Goal: Task Accomplishment & Management: Manage account settings

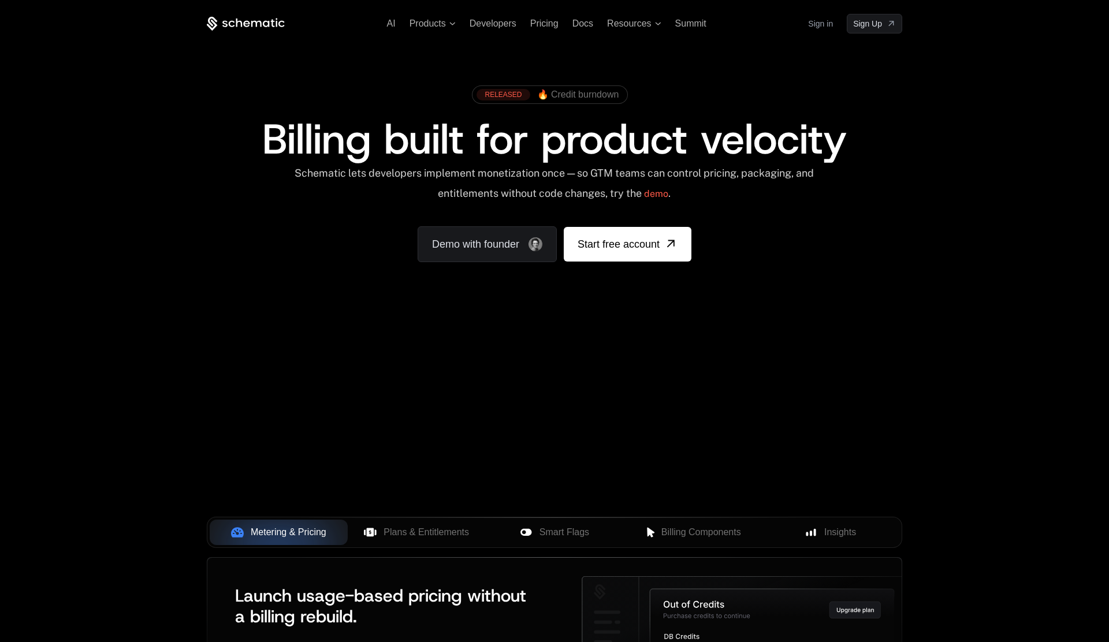
click at [822, 24] on link "Sign in" at bounding box center [820, 23] width 25 height 18
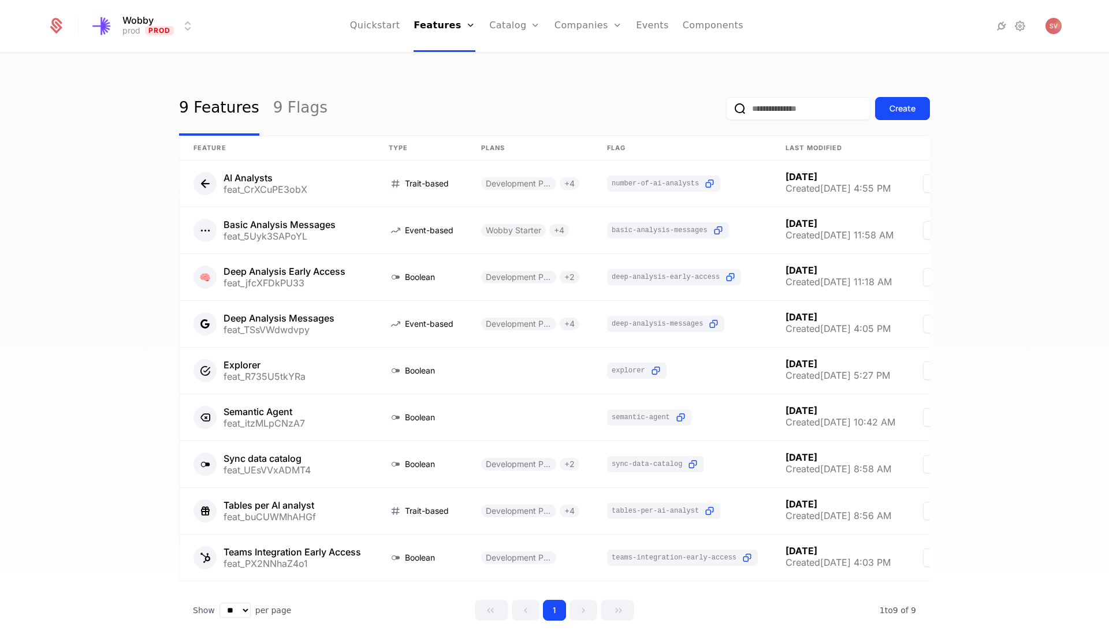
click at [574, 67] on div "Companies Users" at bounding box center [595, 65] width 81 height 55
click at [575, 61] on link "Companies" at bounding box center [594, 56] width 53 height 9
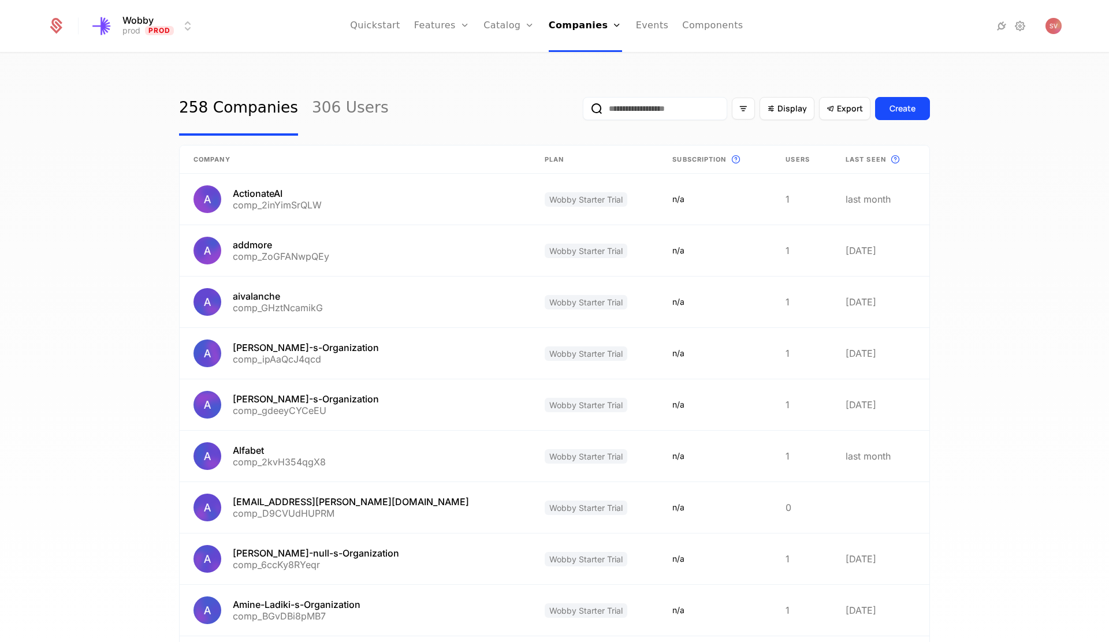
click at [620, 113] on input "email" at bounding box center [655, 108] width 144 height 23
type input "*******"
click at [583, 111] on button "submit" at bounding box center [583, 111] width 0 height 0
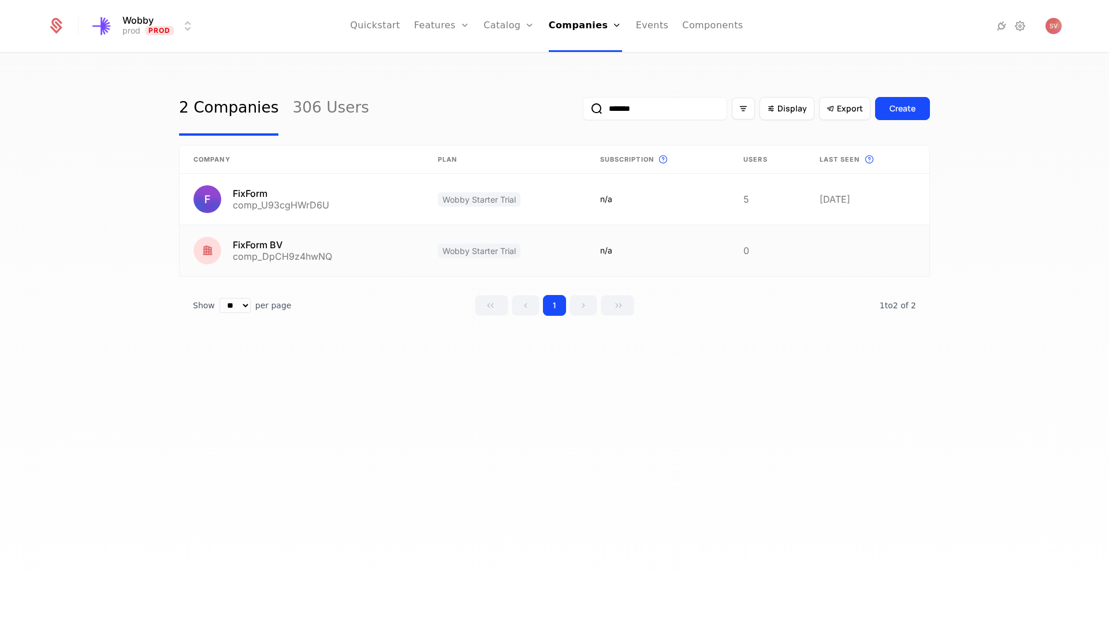
click at [719, 252] on link at bounding box center [658, 250] width 144 height 51
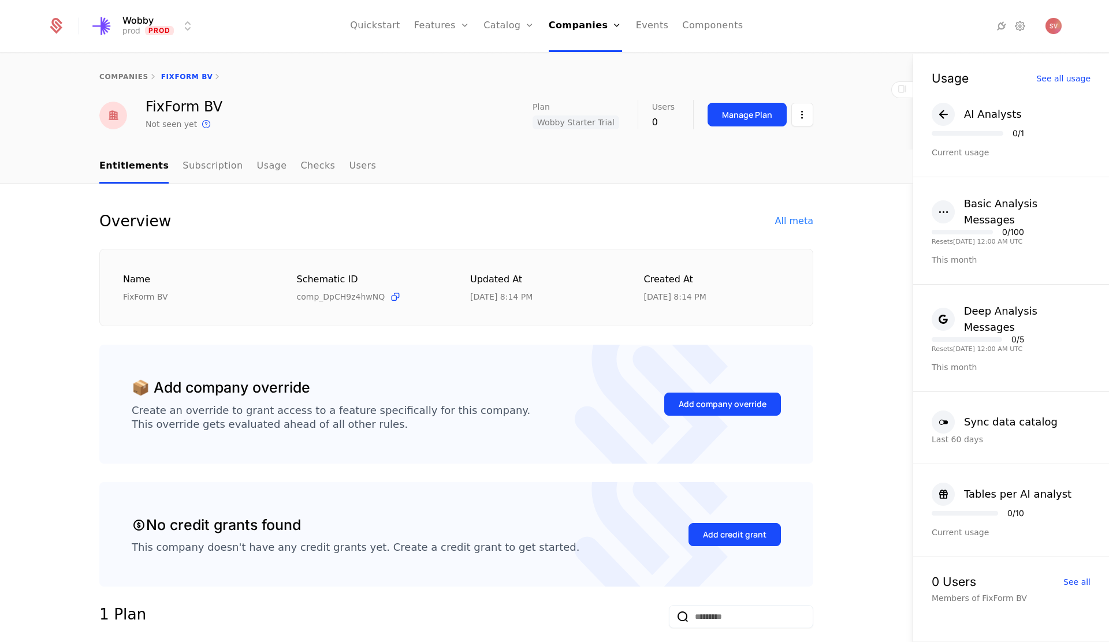
click at [799, 118] on html "Wobby prod Prod Quickstart Features Features Flags Catalog Plans Add Ons Credit…" at bounding box center [554, 321] width 1109 height 642
click at [763, 172] on div "Delete company" at bounding box center [754, 174] width 85 height 16
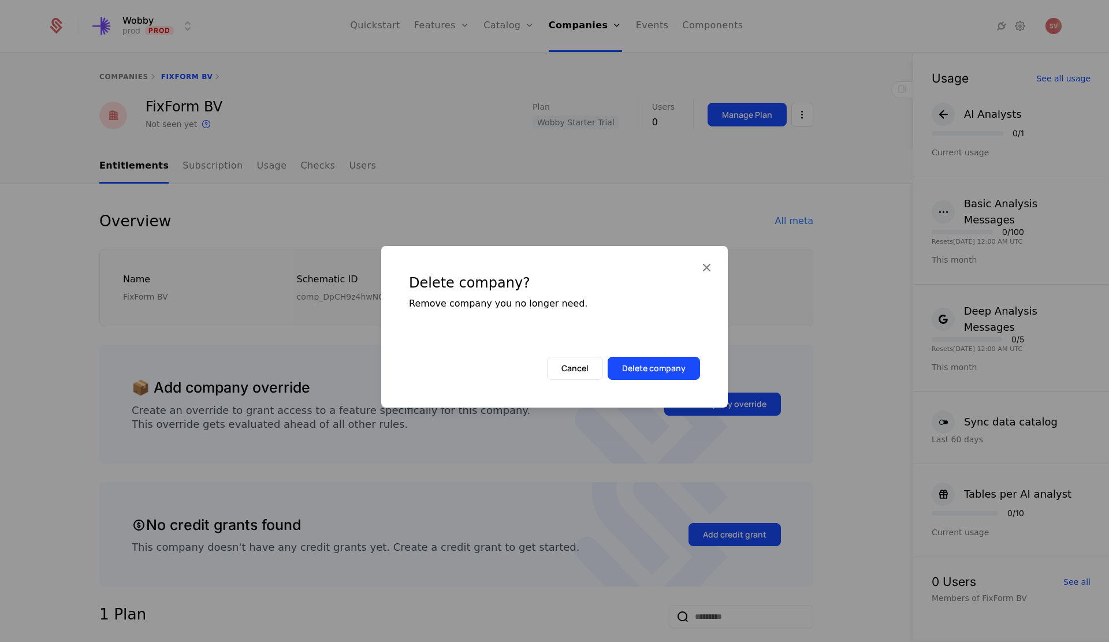
click at [645, 371] on button "Delete company" at bounding box center [654, 368] width 92 height 23
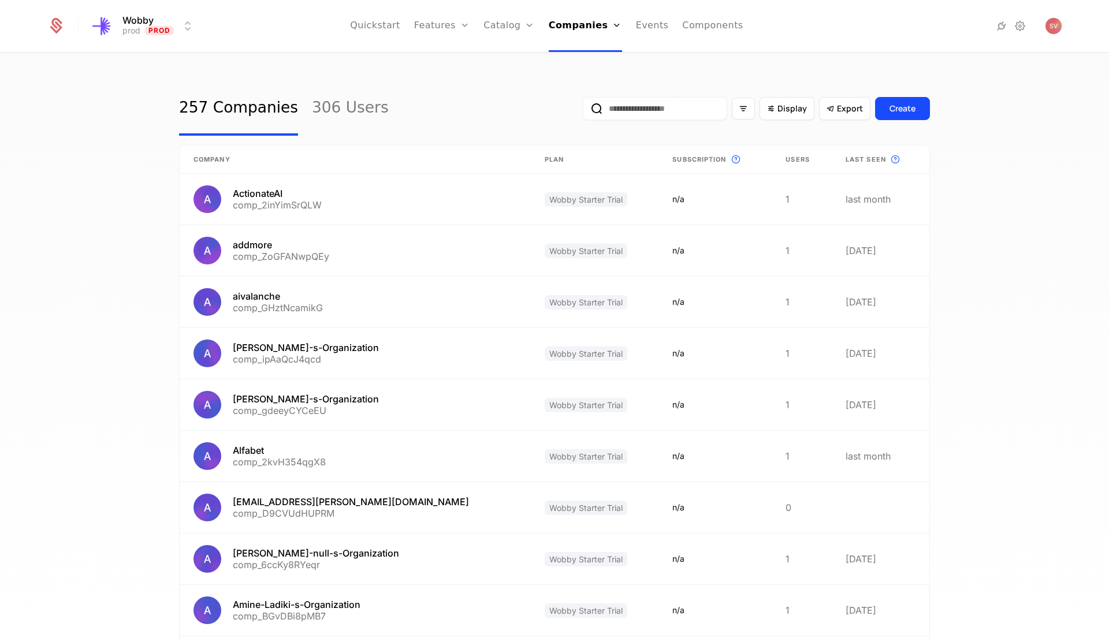
click at [656, 109] on input "email" at bounding box center [655, 108] width 144 height 23
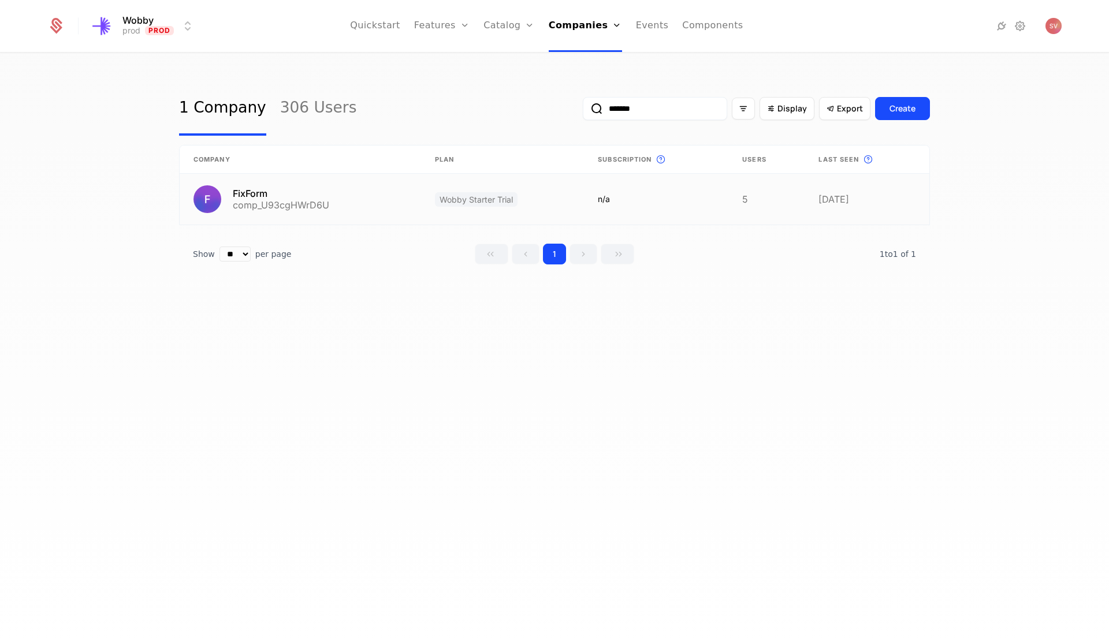
type input "*******"
click at [319, 200] on link at bounding box center [300, 199] width 241 height 51
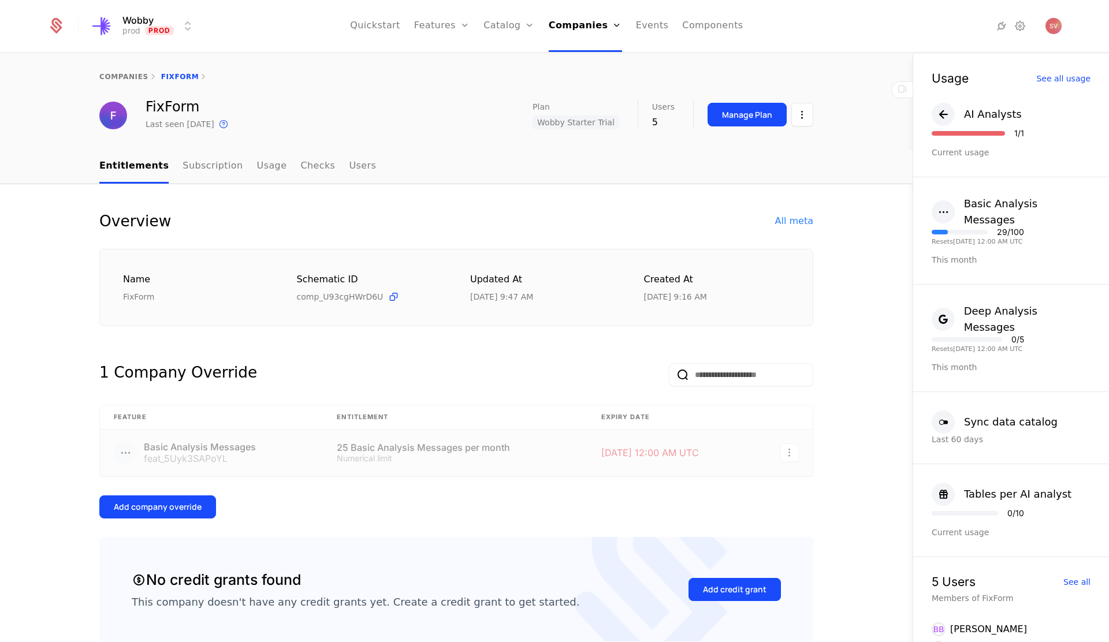
click at [799, 120] on html "Wobby prod Prod Quickstart Features Features Flags Catalog Plans Add Ons Credit…" at bounding box center [554, 321] width 1109 height 642
click at [767, 150] on div "Edit company" at bounding box center [748, 149] width 72 height 16
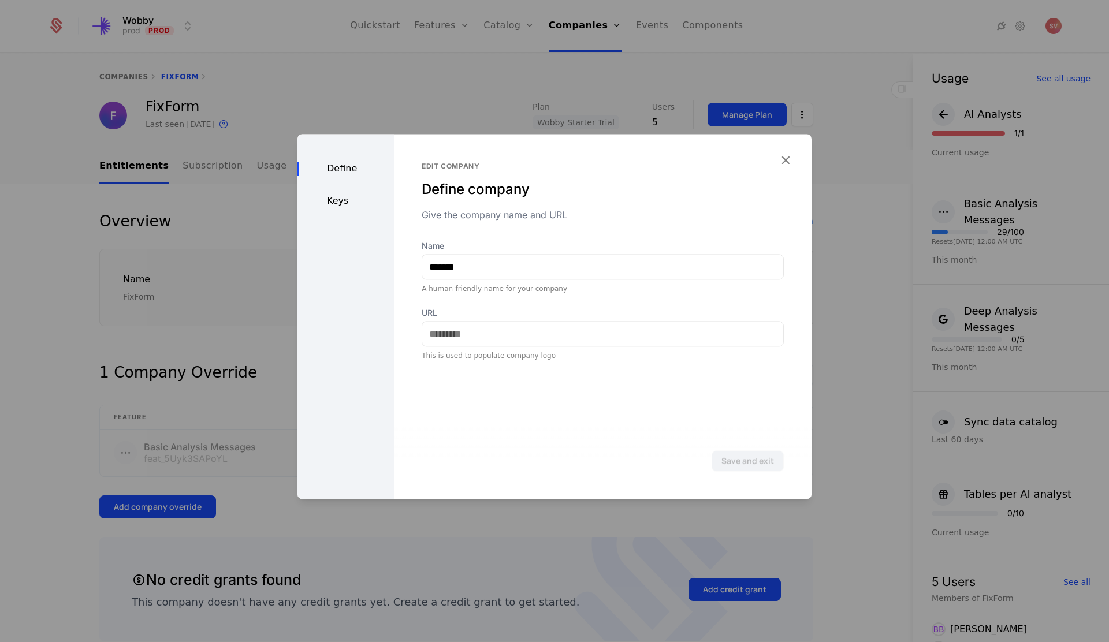
click at [344, 204] on div "Keys" at bounding box center [345, 201] width 96 height 14
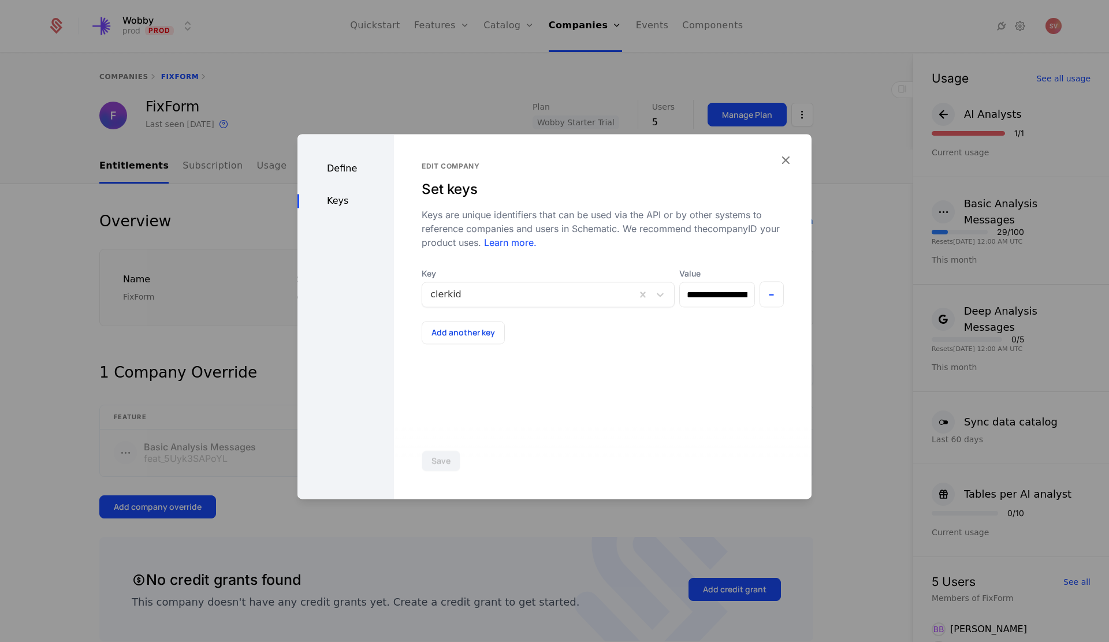
click at [471, 297] on div at bounding box center [529, 295] width 198 height 16
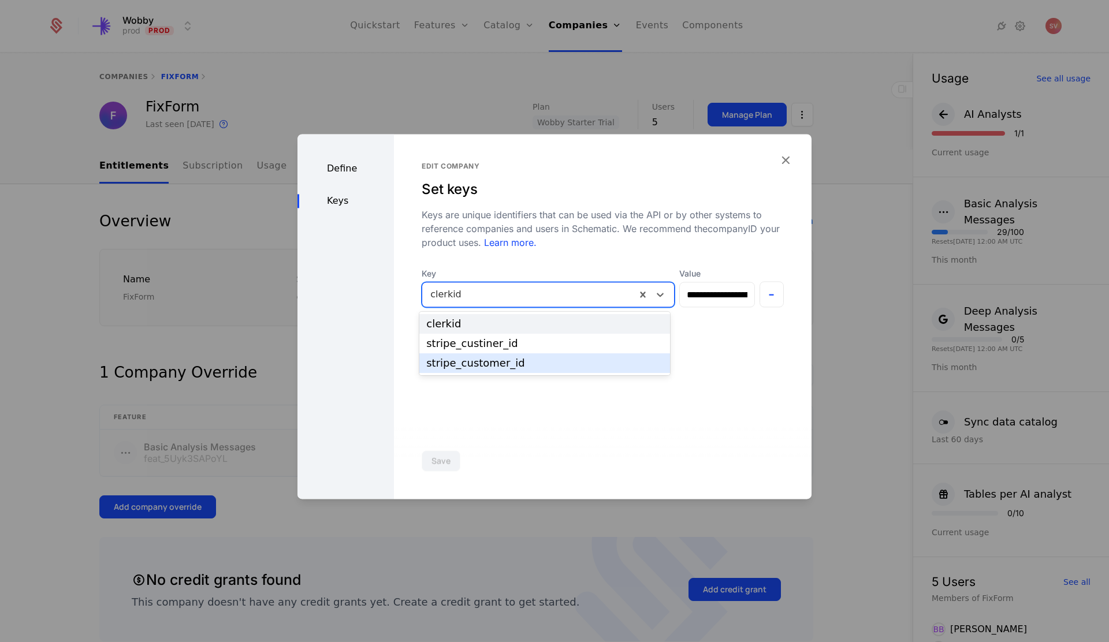
click at [466, 366] on div "stripe_customer_id" at bounding box center [544, 363] width 237 height 10
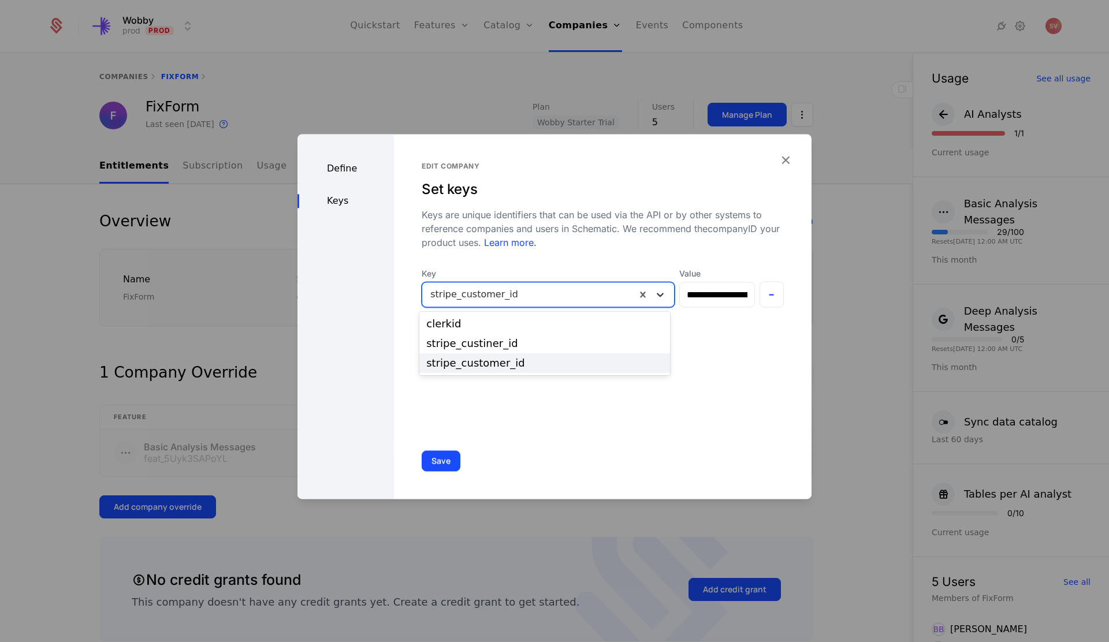
click at [657, 296] on icon at bounding box center [660, 295] width 12 height 12
click at [589, 341] on div "stripe_custiner_id" at bounding box center [544, 344] width 237 height 10
click at [657, 296] on icon at bounding box center [660, 295] width 7 height 4
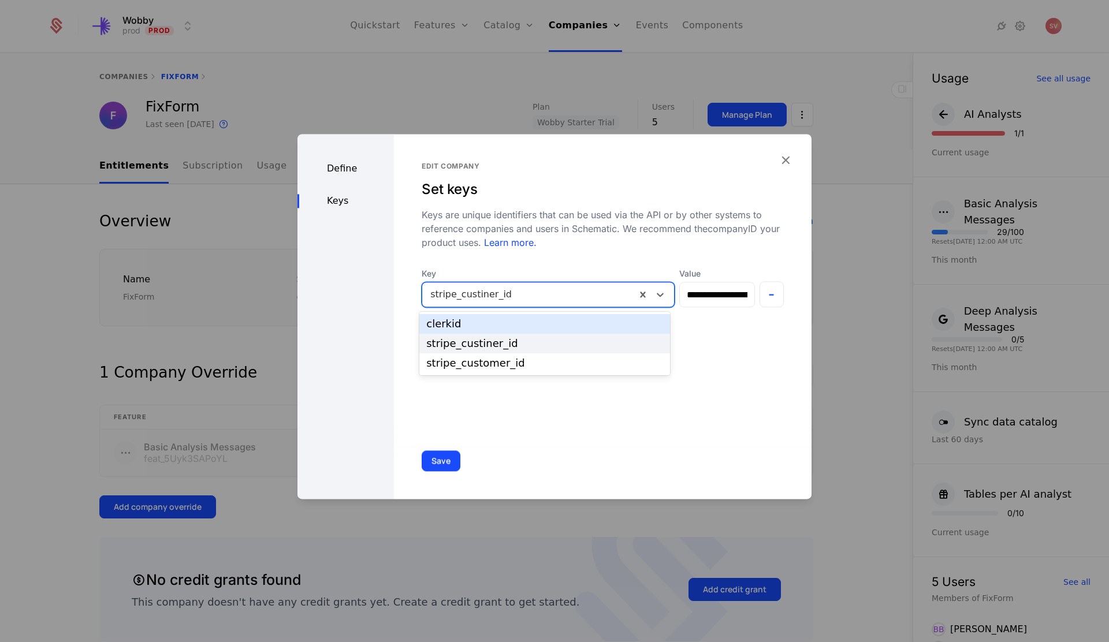
click at [601, 323] on div "clerkid" at bounding box center [544, 324] width 237 height 10
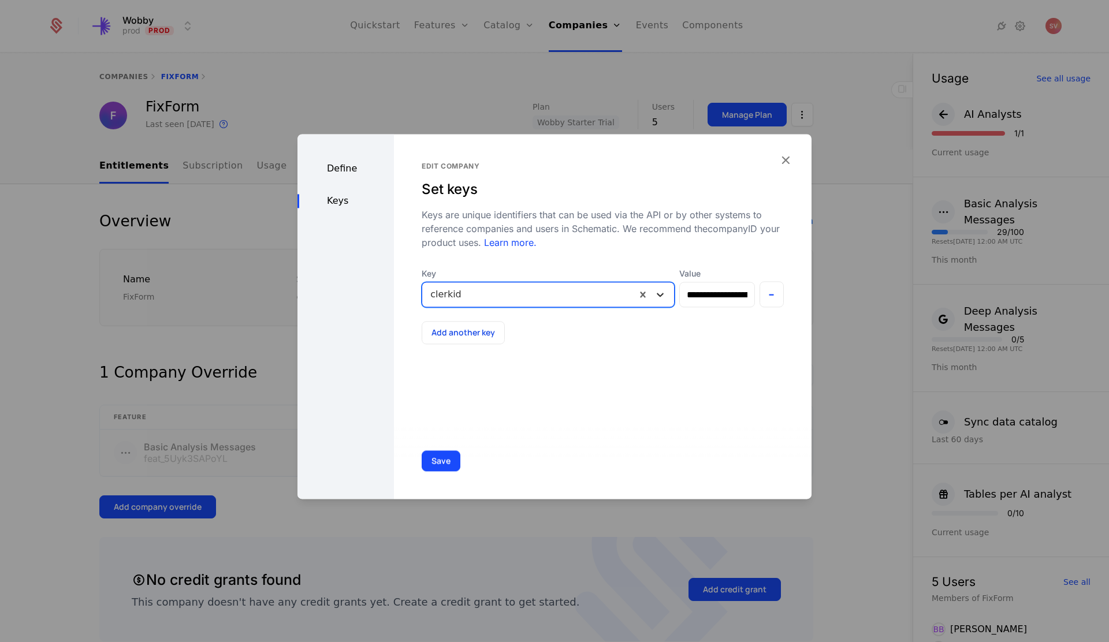
click at [657, 295] on icon at bounding box center [660, 295] width 7 height 4
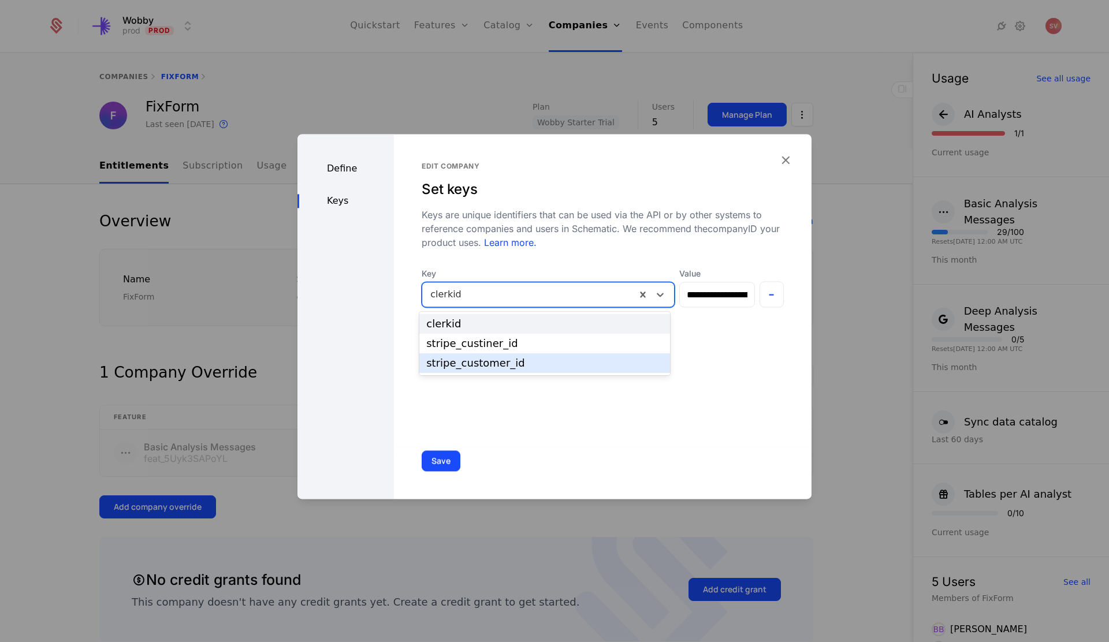
click at [612, 360] on div "stripe_customer_id" at bounding box center [544, 363] width 237 height 10
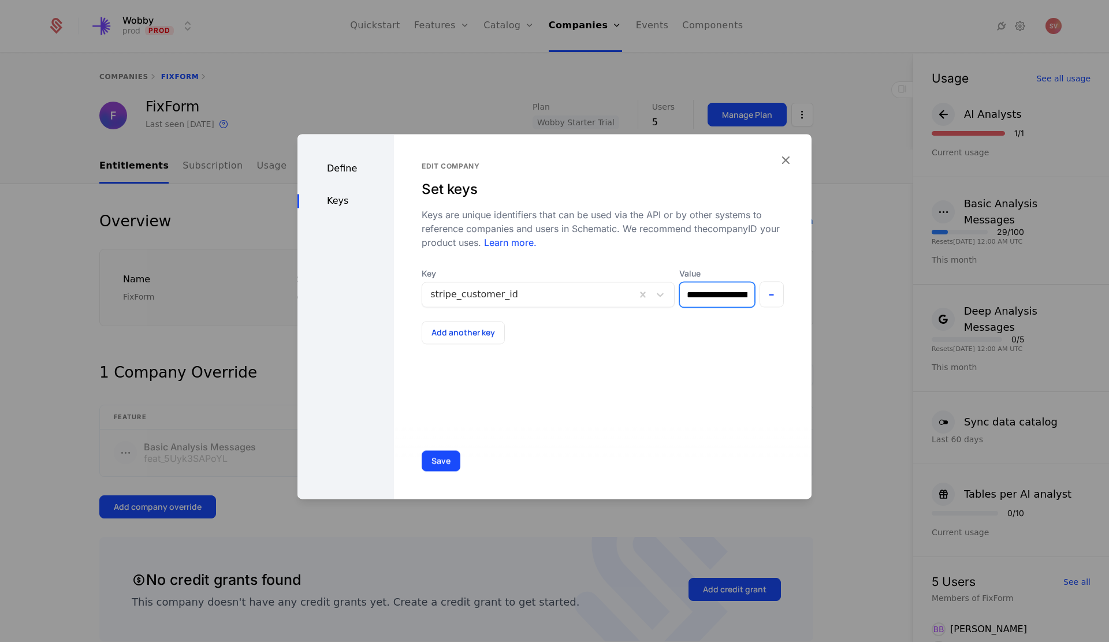
click at [716, 294] on input "**********" at bounding box center [717, 294] width 74 height 24
paste input "**********"
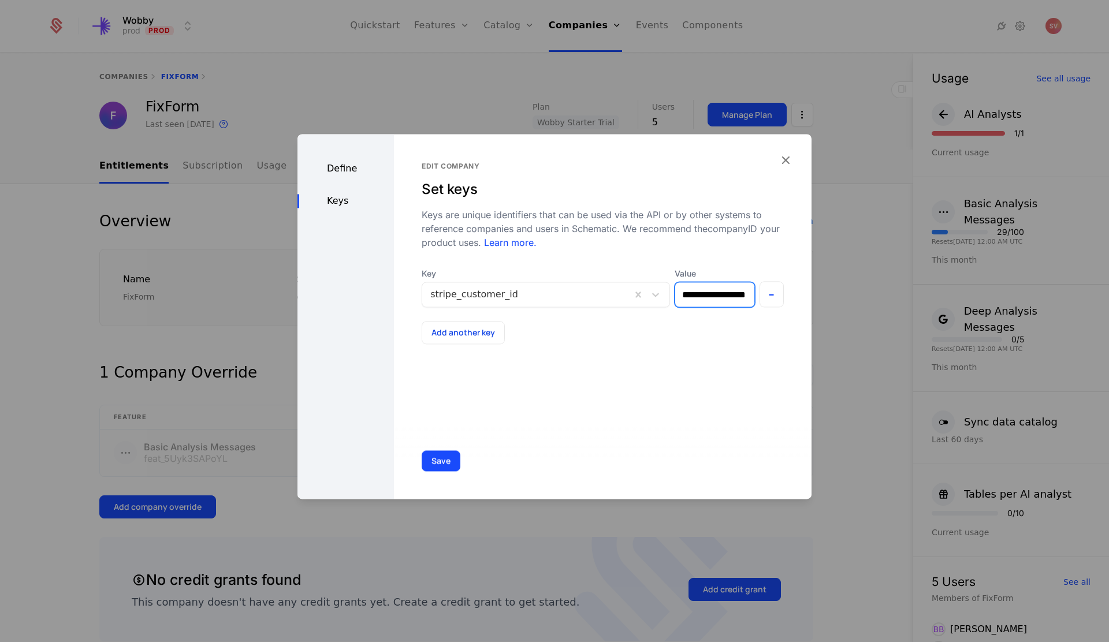
type input "**********"
click at [441, 459] on button "Save" at bounding box center [441, 461] width 39 height 21
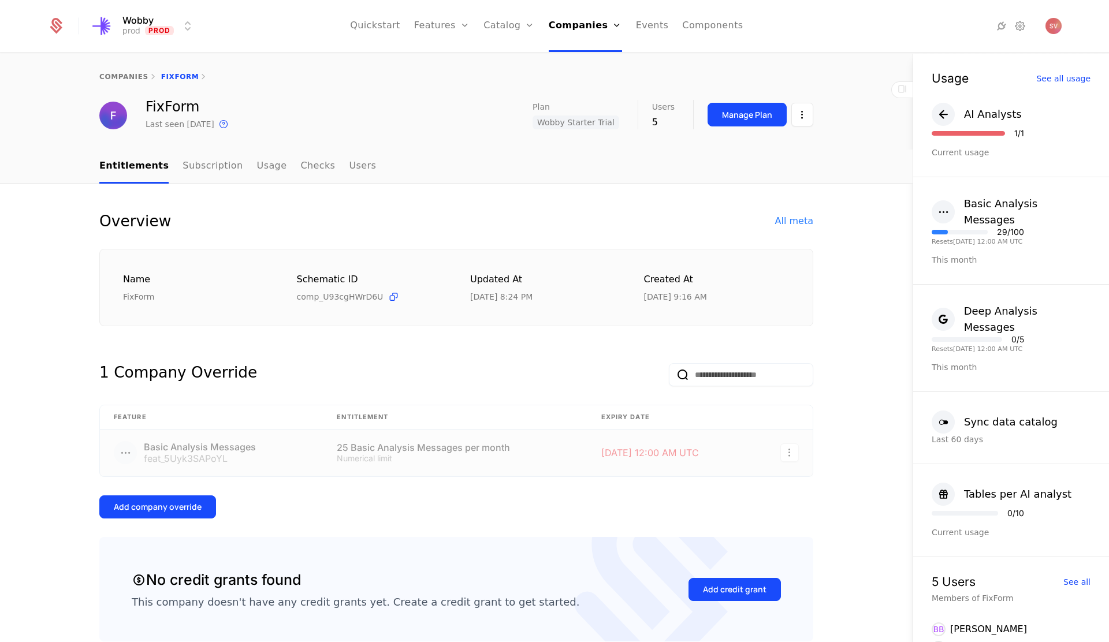
click at [575, 55] on link "Companies" at bounding box center [589, 56] width 53 height 9
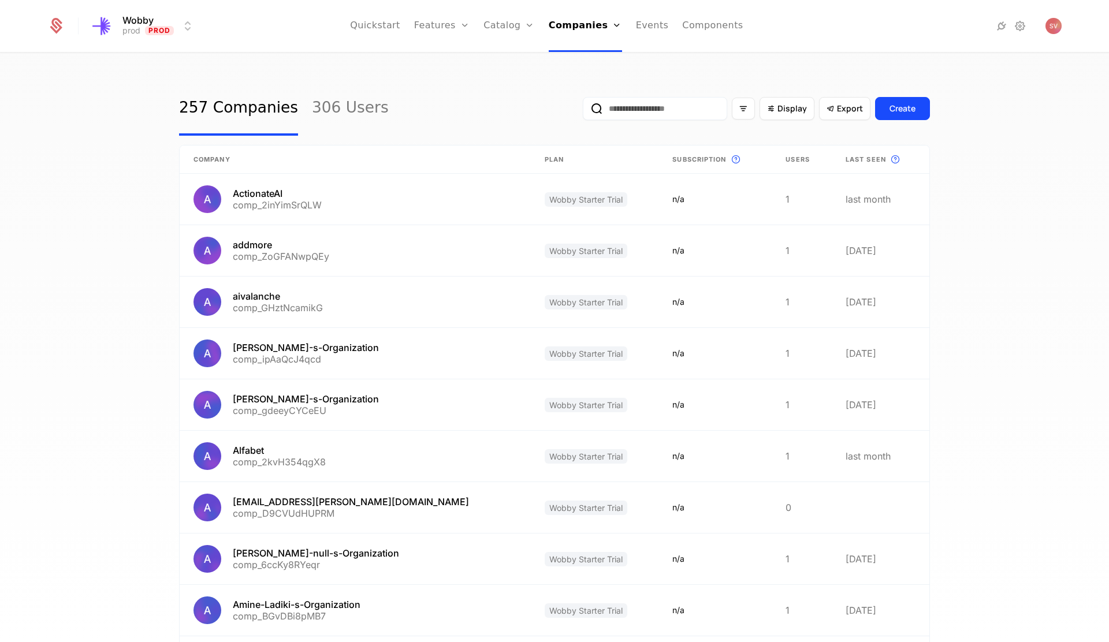
click at [622, 106] on input "email" at bounding box center [655, 108] width 144 height 23
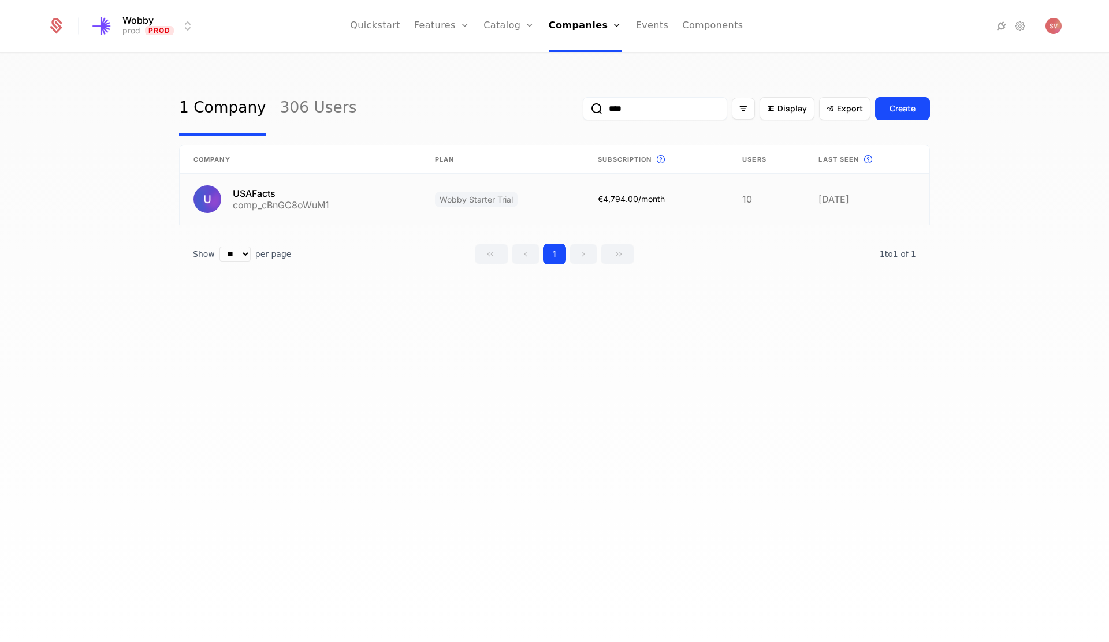
type input "****"
click at [307, 202] on link at bounding box center [300, 199] width 241 height 51
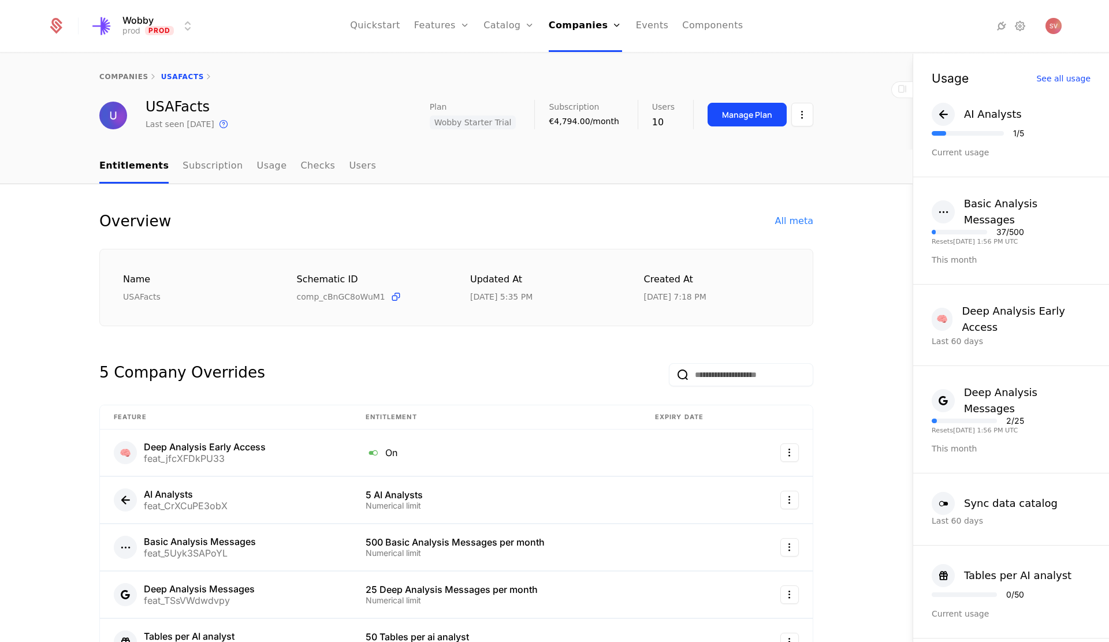
click at [801, 113] on html "Wobby prod Prod Quickstart Features Features Flags Catalog Plans Add Ons Credit…" at bounding box center [554, 321] width 1109 height 642
click at [778, 148] on div "Edit company" at bounding box center [752, 149] width 81 height 16
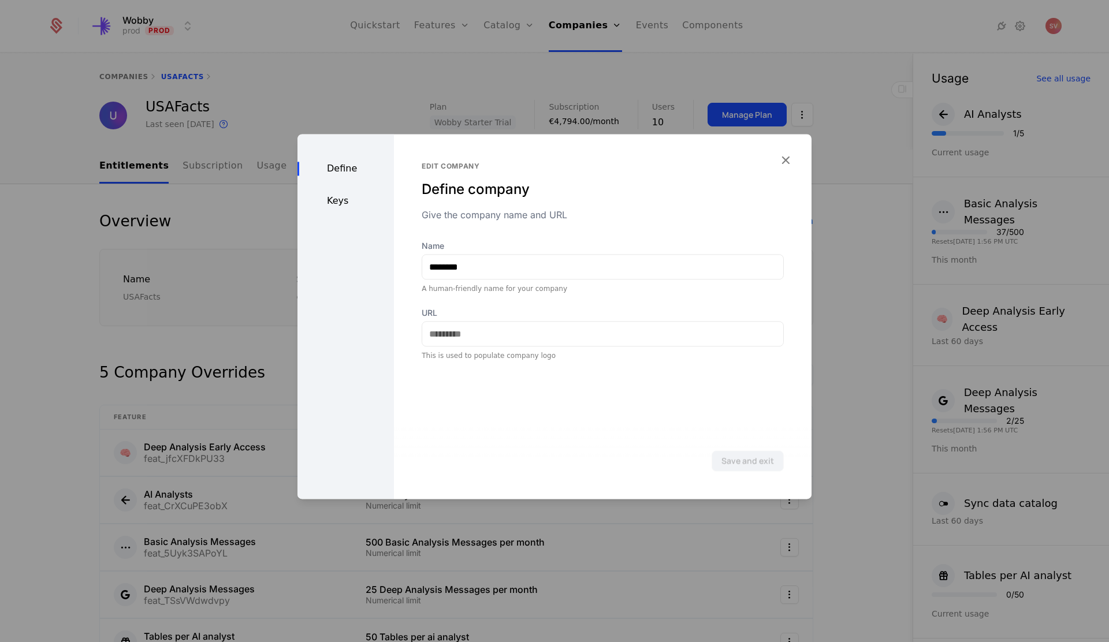
click at [340, 203] on div "Keys" at bounding box center [345, 201] width 96 height 14
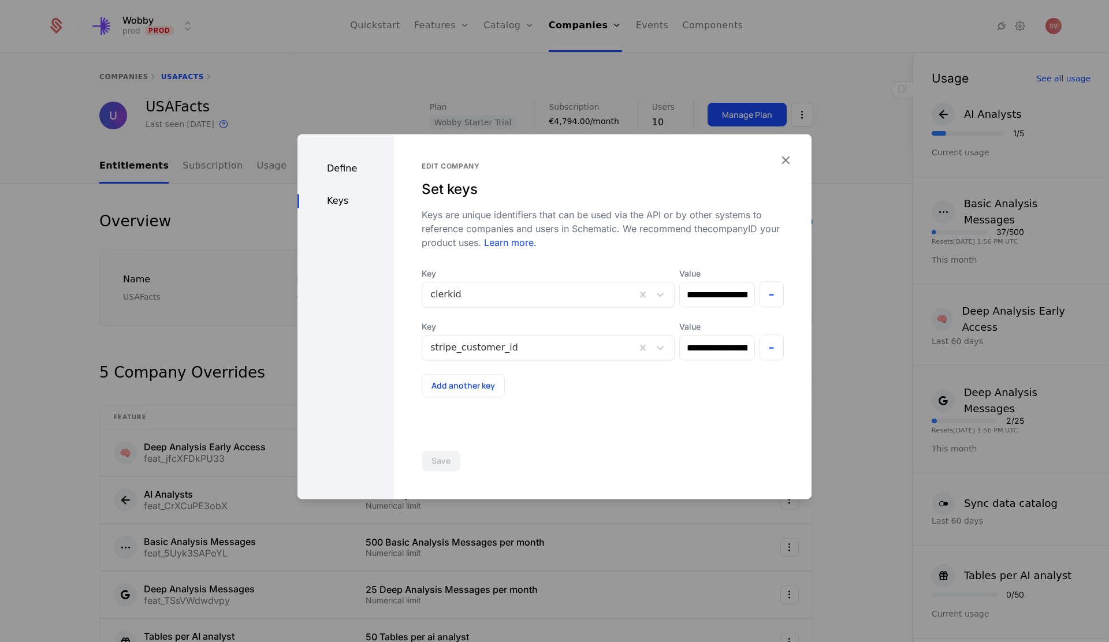
click at [788, 160] on icon "button" at bounding box center [785, 160] width 15 height 15
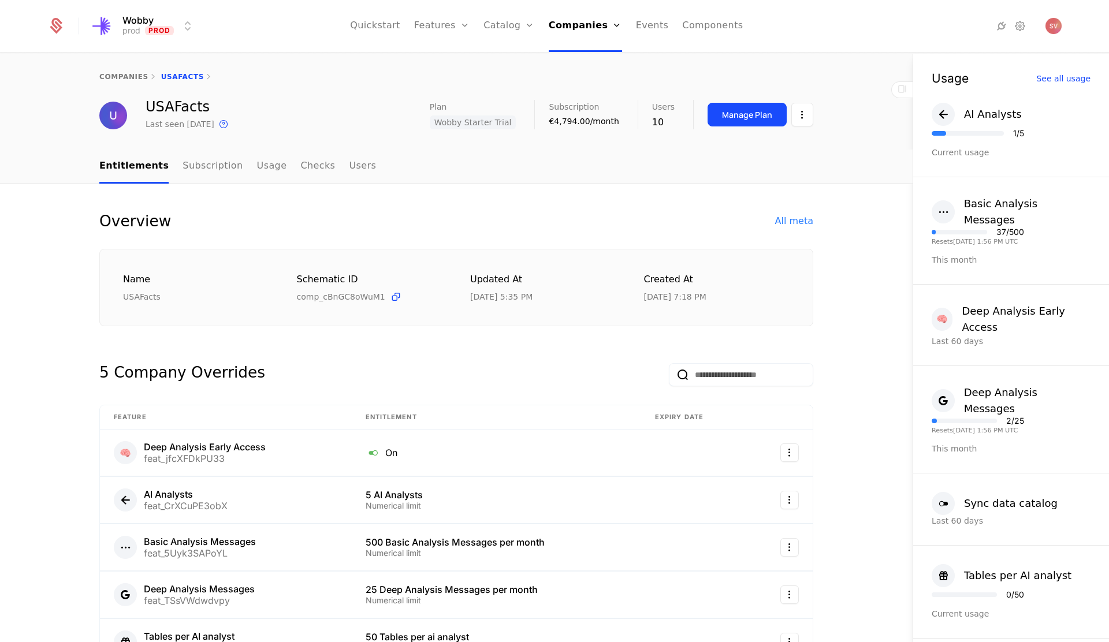
click at [592, 60] on link "Companies" at bounding box center [589, 56] width 53 height 9
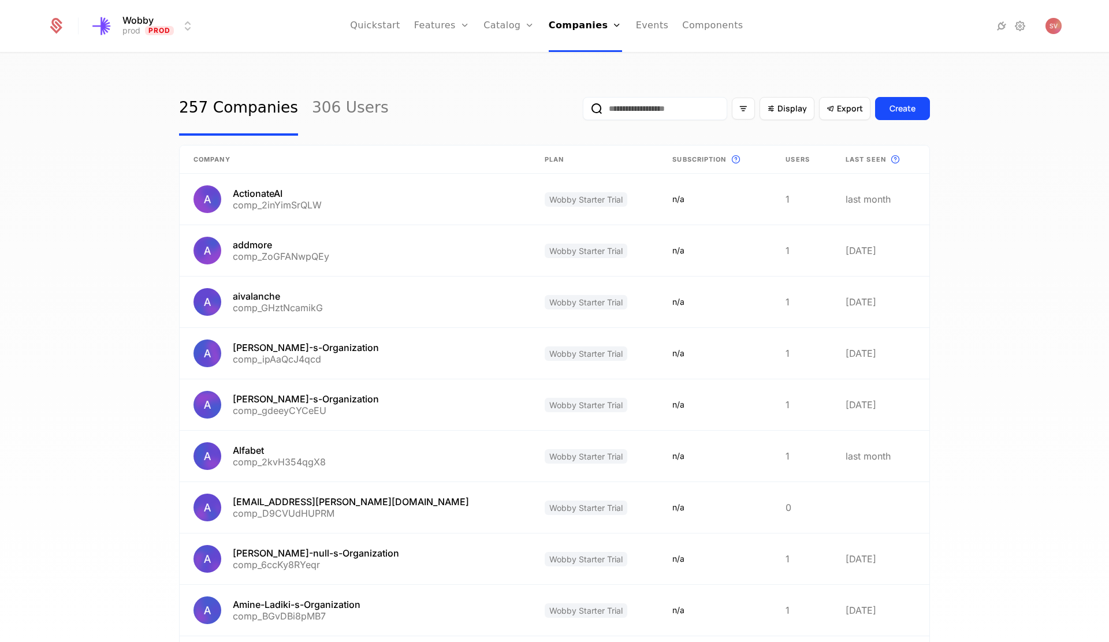
click at [634, 111] on input "email" at bounding box center [655, 108] width 144 height 23
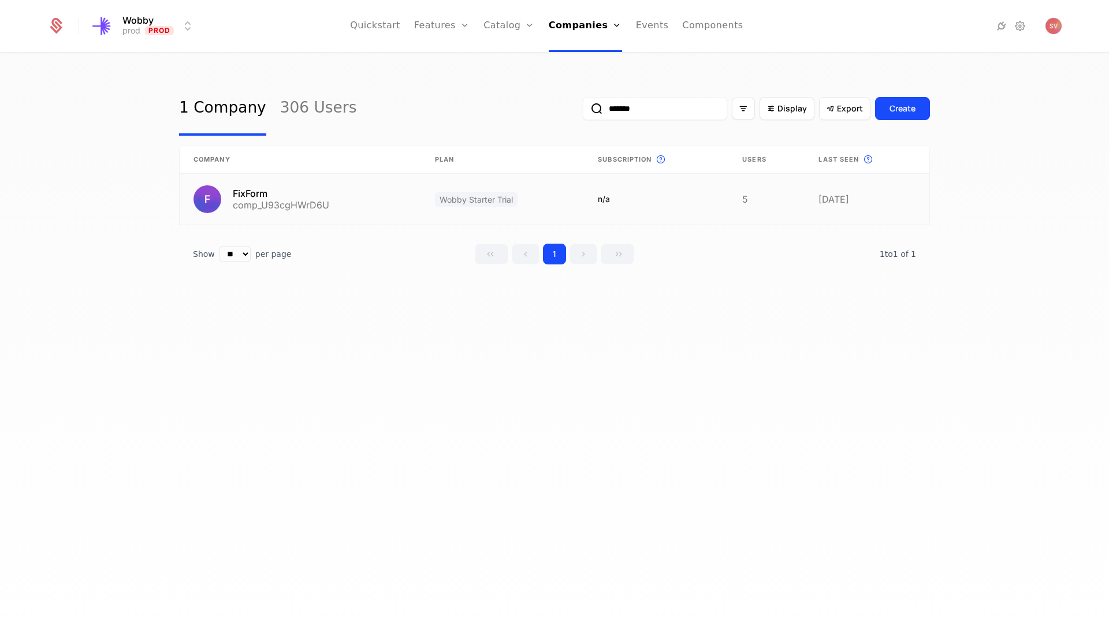
type input "*******"
click at [344, 207] on link at bounding box center [300, 199] width 241 height 51
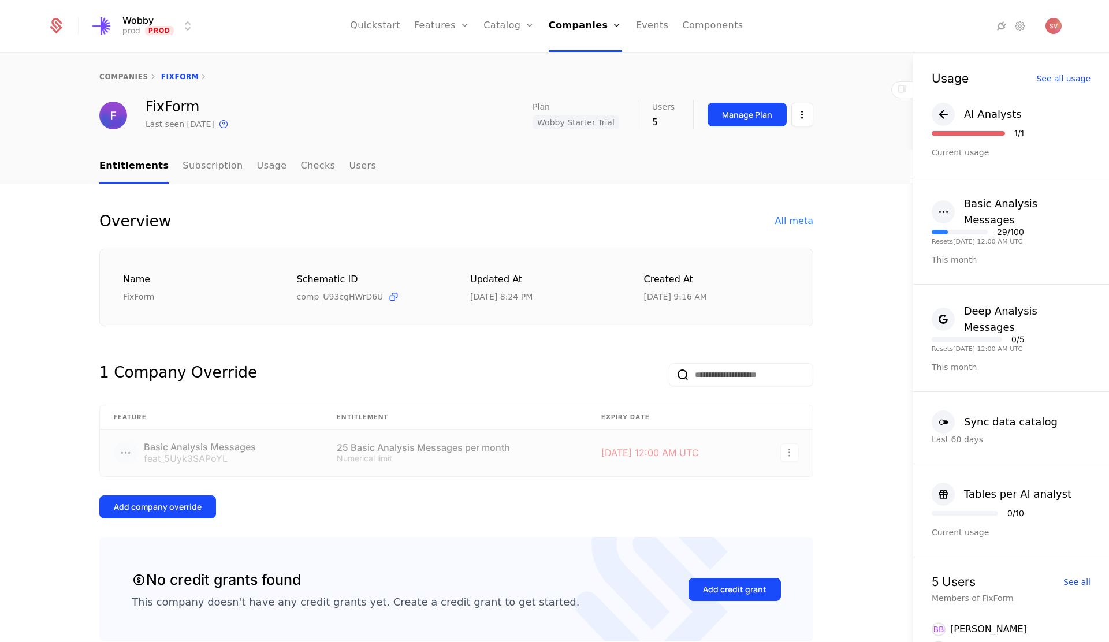
click at [801, 115] on html "Wobby prod Prod Quickstart Features Features Flags Catalog Plans Add Ons Credit…" at bounding box center [554, 321] width 1109 height 642
click at [784, 146] on div "Edit company" at bounding box center [759, 149] width 95 height 16
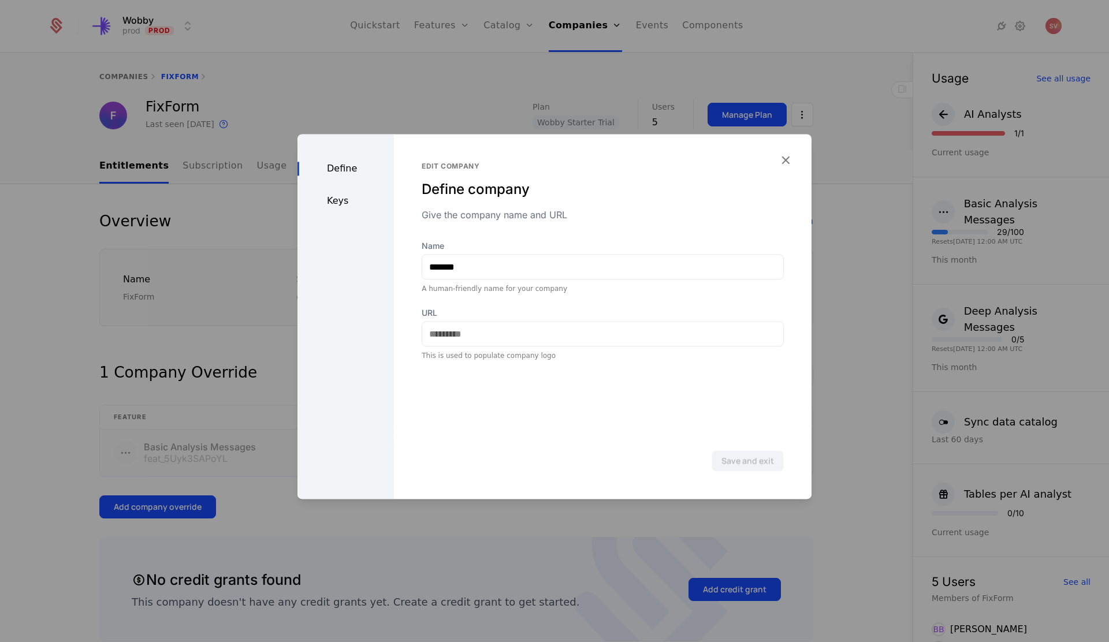
click at [347, 197] on div "Keys" at bounding box center [345, 201] width 96 height 14
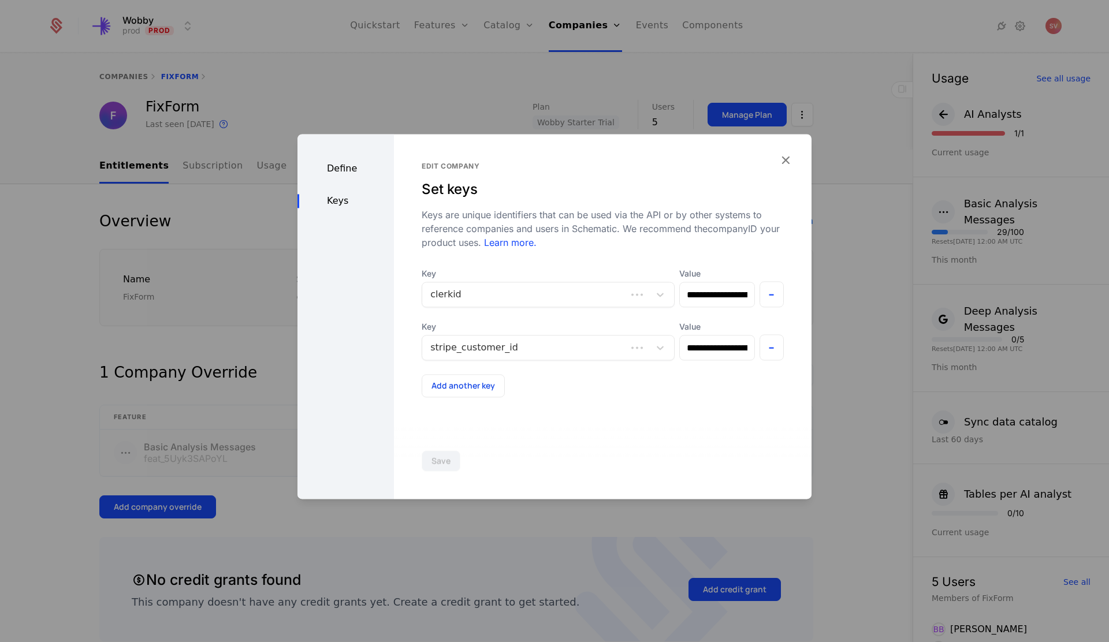
click at [788, 159] on icon "button" at bounding box center [785, 160] width 15 height 15
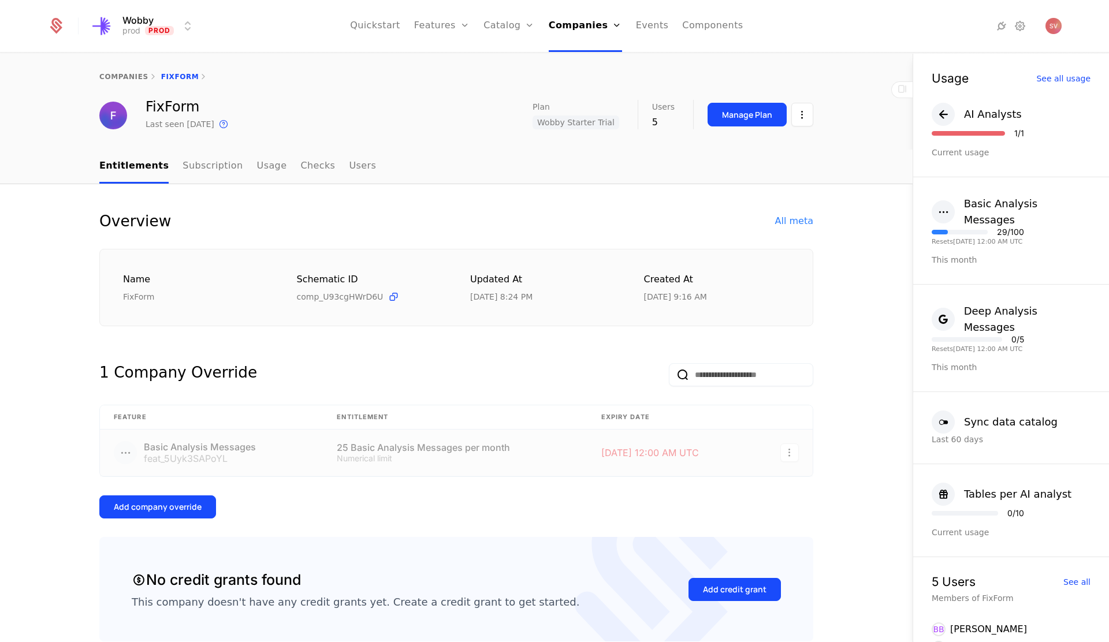
scroll to position [62, 0]
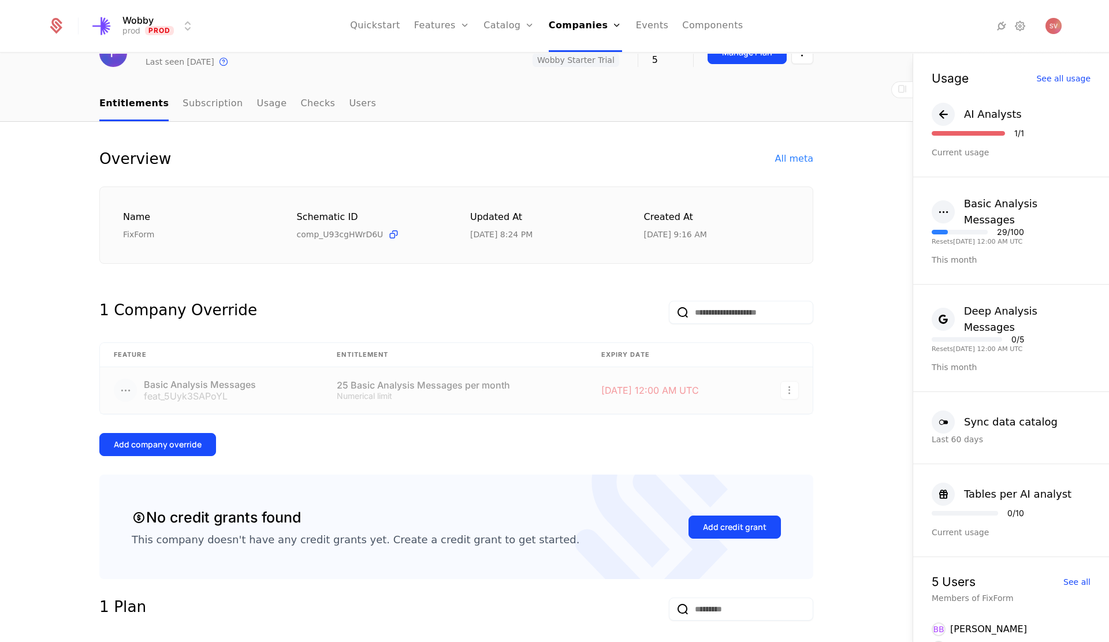
click at [180, 442] on div "Add company override" at bounding box center [158, 445] width 88 height 12
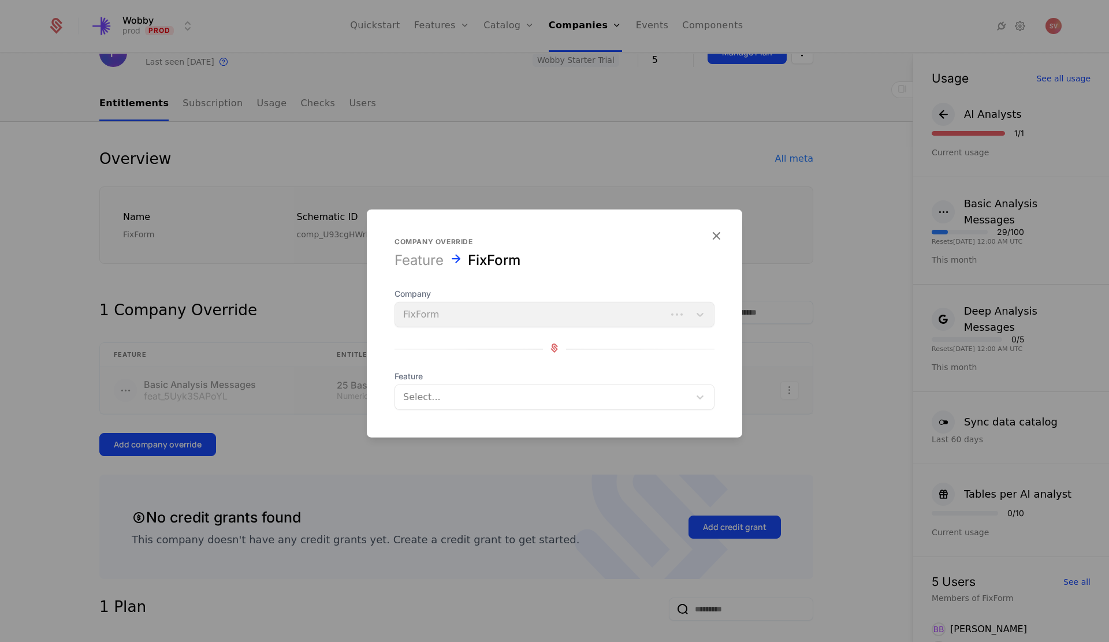
click at [494, 395] on div at bounding box center [542, 397] width 278 height 16
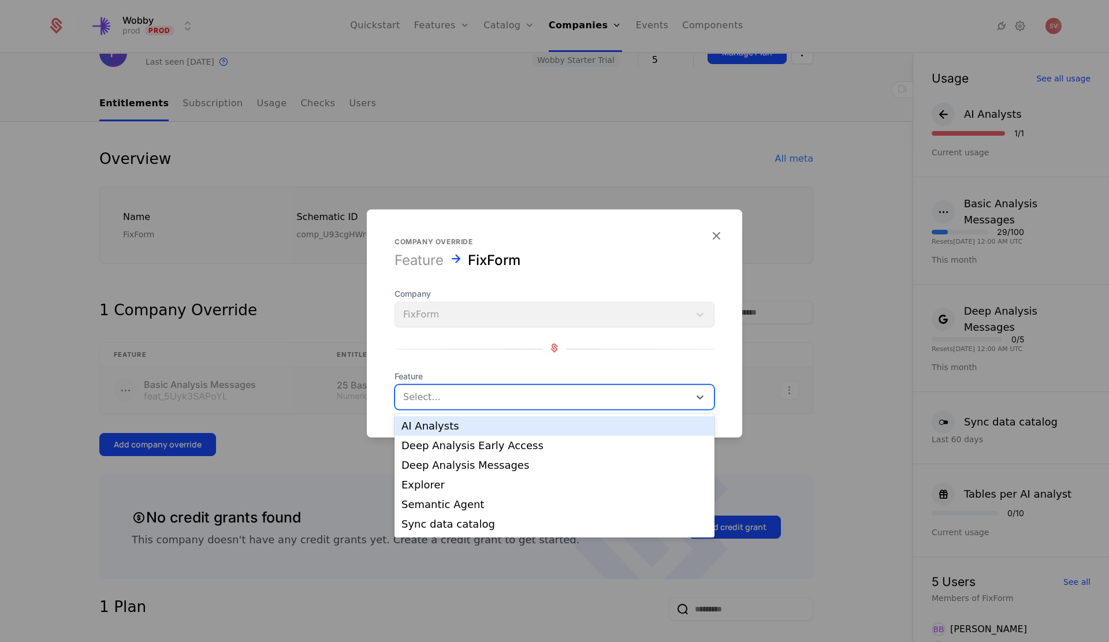
click at [484, 427] on div "AI Analysts" at bounding box center [554, 426] width 306 height 10
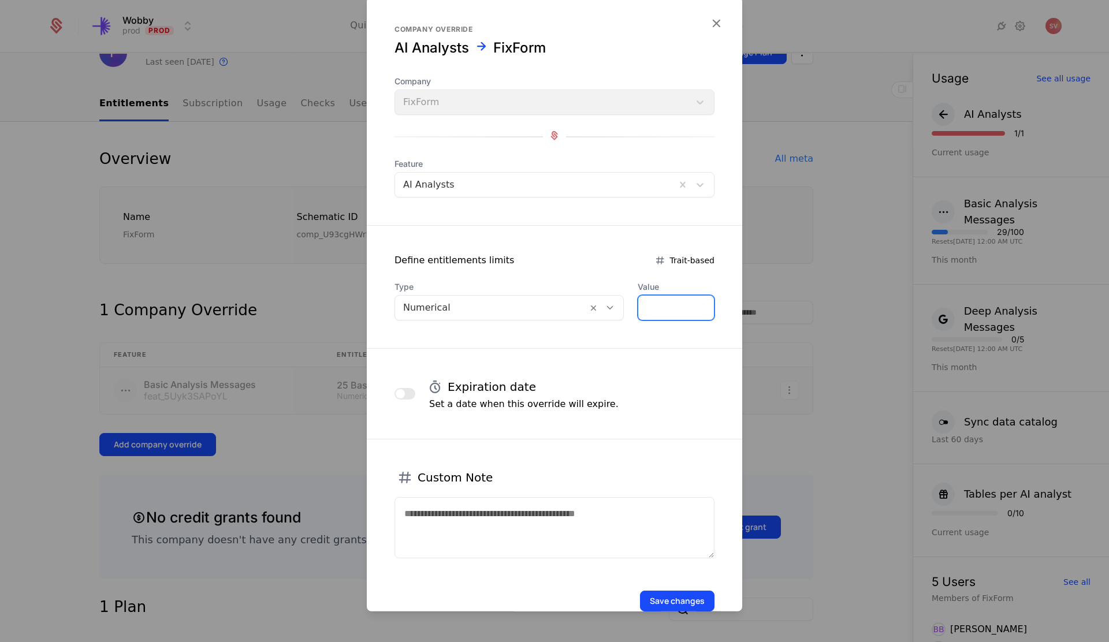
click at [657, 314] on input "*" at bounding box center [676, 308] width 76 height 24
type input "*"
click at [406, 390] on button "button" at bounding box center [405, 394] width 21 height 12
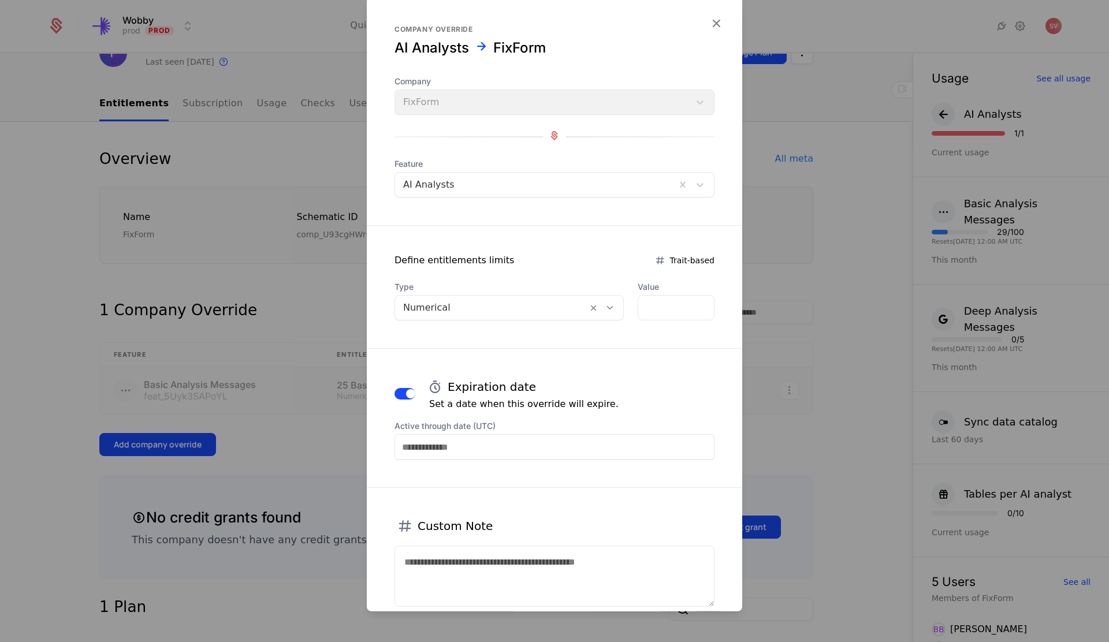
click at [396, 390] on button "button" at bounding box center [405, 394] width 21 height 12
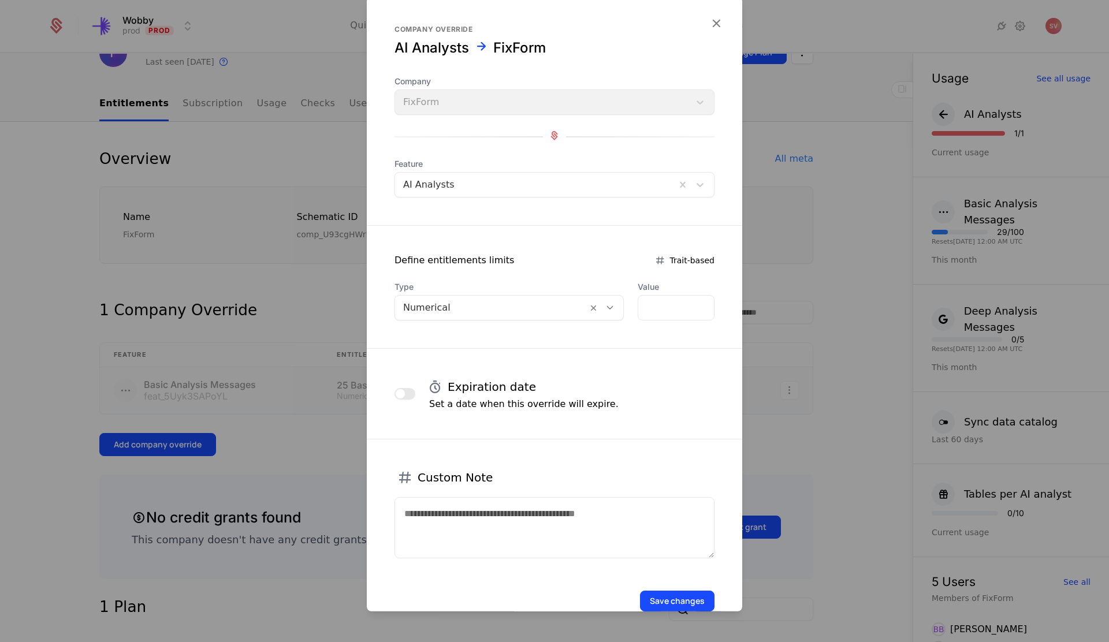
scroll to position [27, 0]
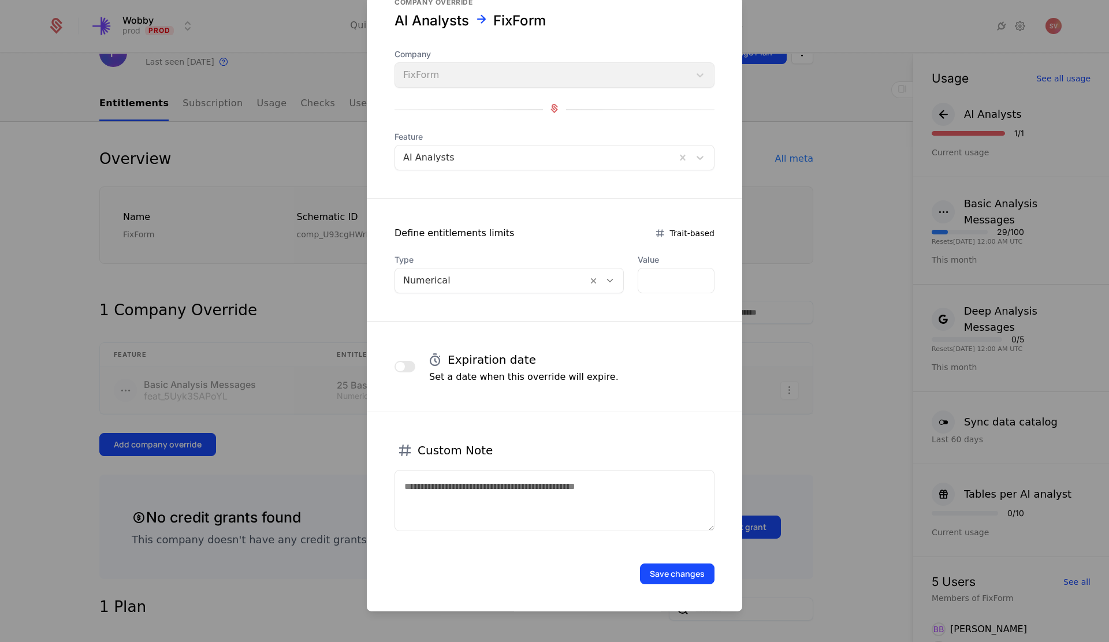
click at [662, 572] on button "Save changes" at bounding box center [677, 574] width 75 height 21
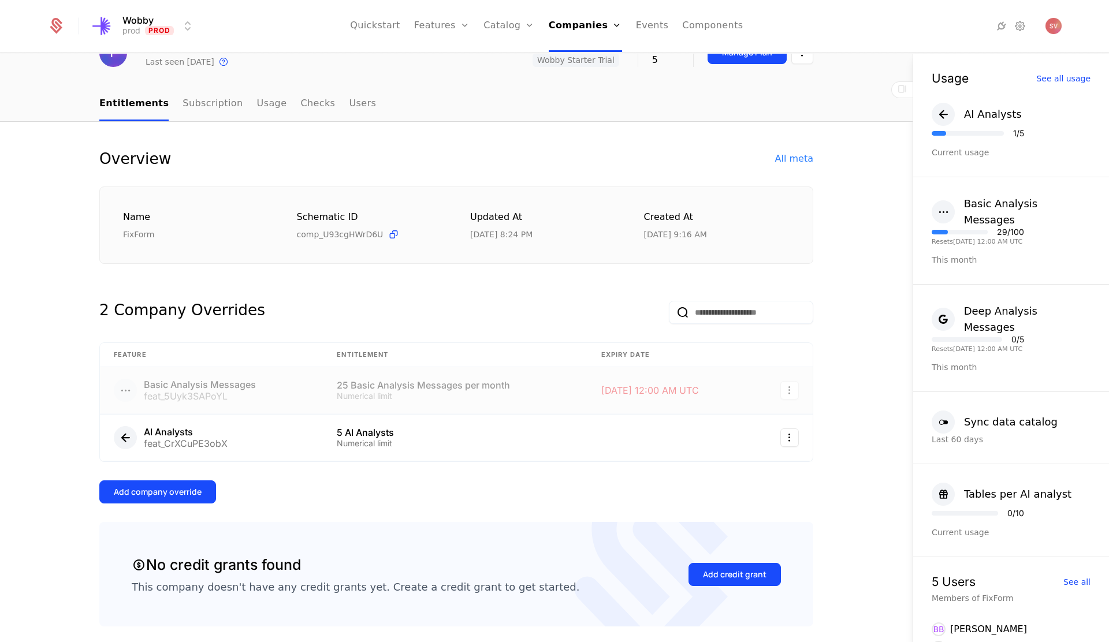
click at [194, 488] on div "Add company override" at bounding box center [158, 492] width 88 height 12
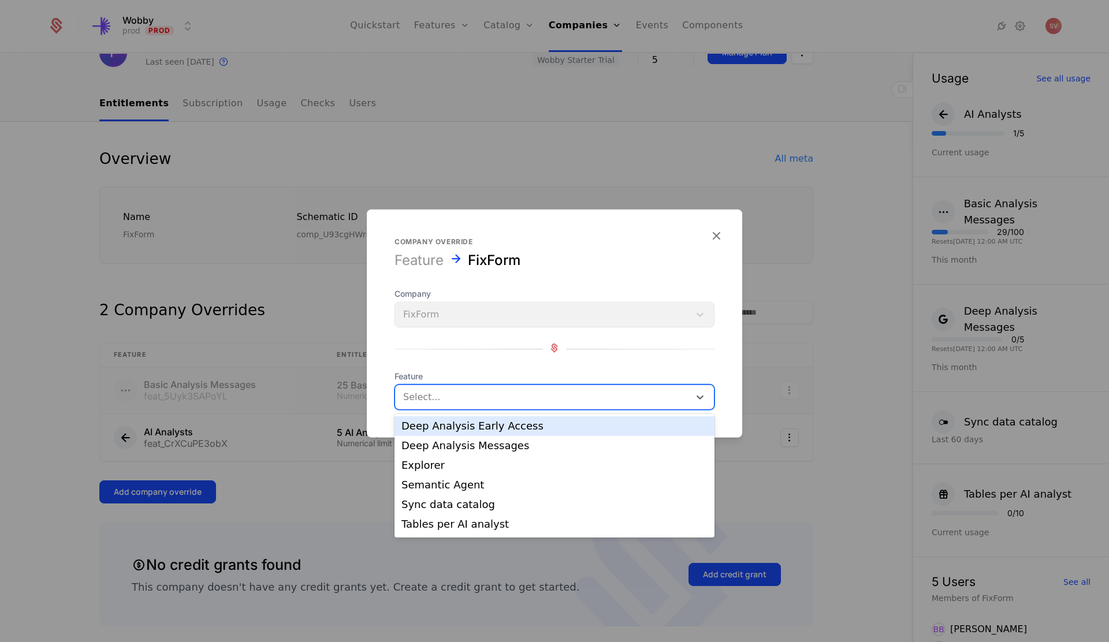
click at [486, 406] on div "Select..." at bounding box center [542, 397] width 295 height 21
click at [483, 424] on div "Deep Analysis Early Access" at bounding box center [554, 426] width 306 height 10
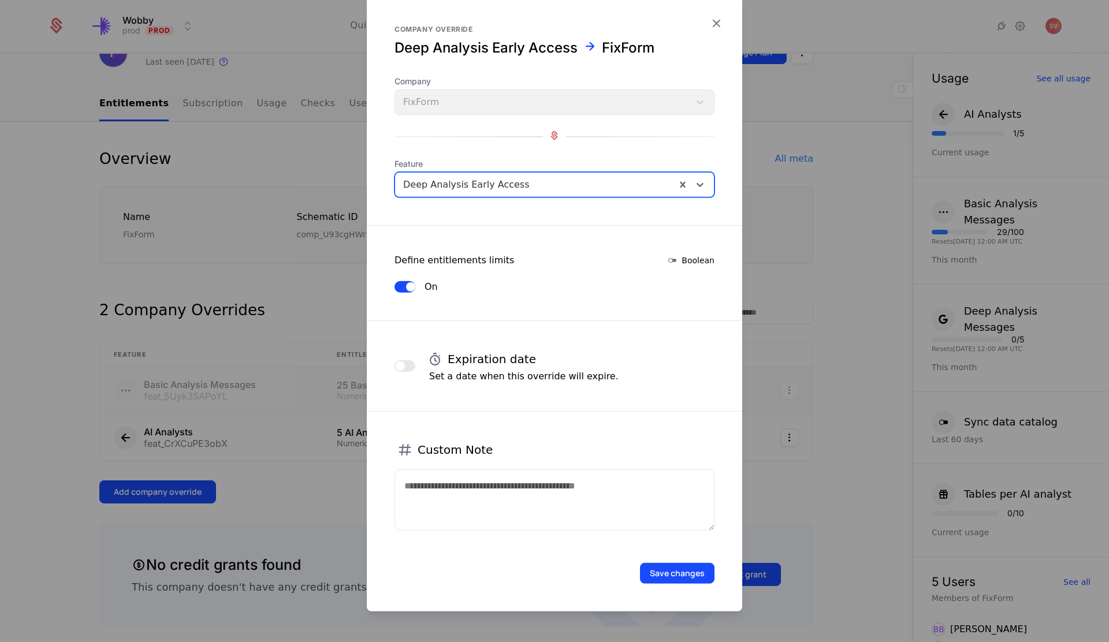
click at [681, 574] on button "Save changes" at bounding box center [677, 573] width 75 height 21
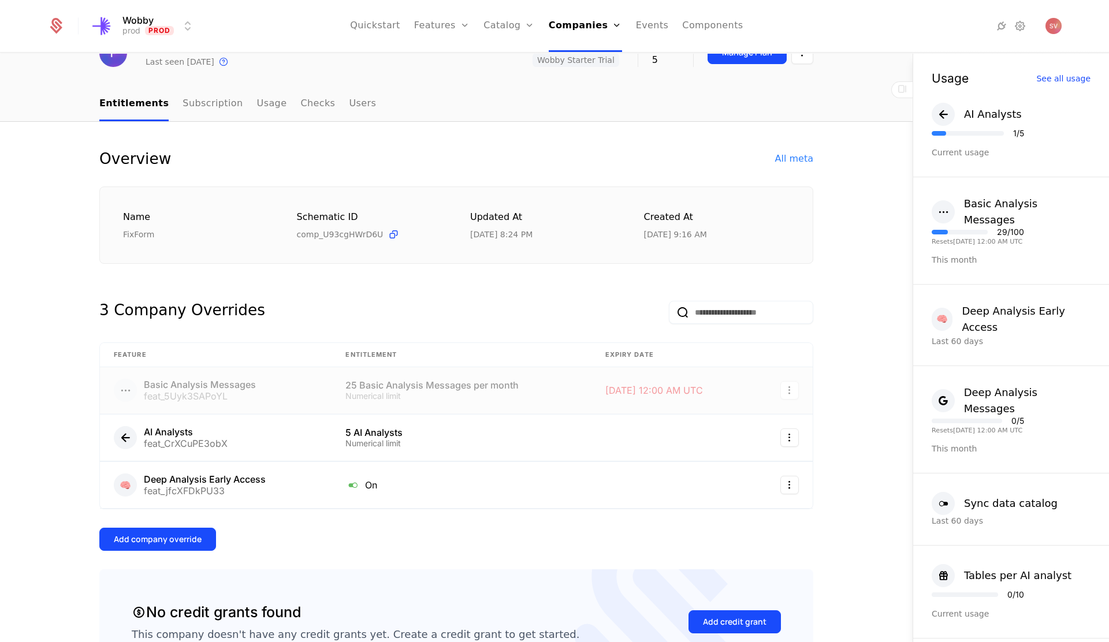
click at [168, 540] on div "Add company override" at bounding box center [158, 540] width 88 height 12
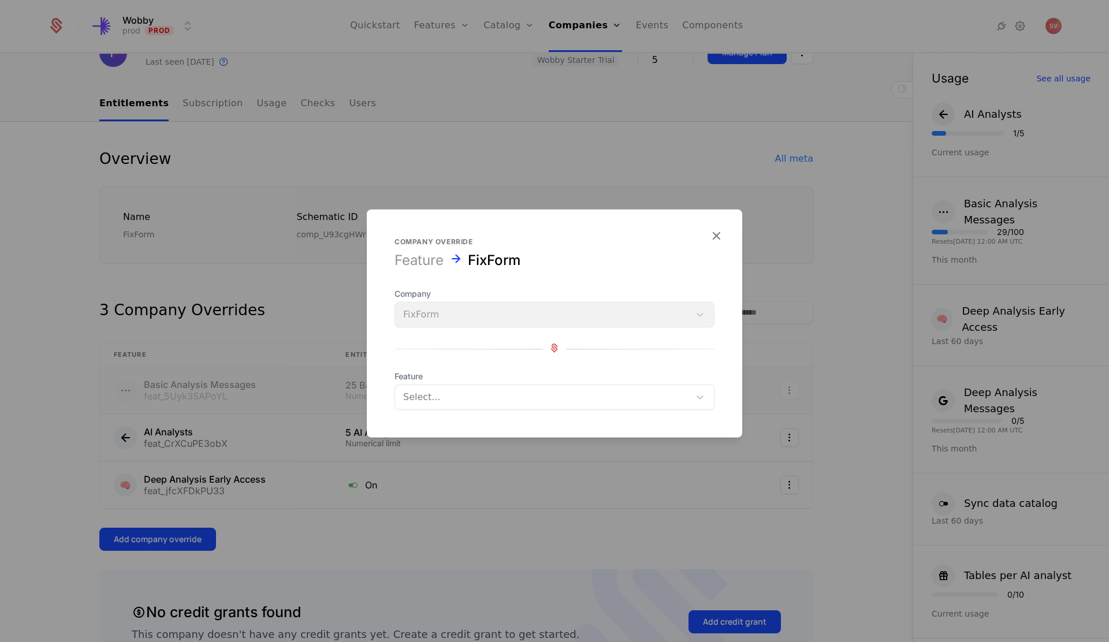
click at [475, 401] on div at bounding box center [542, 397] width 278 height 16
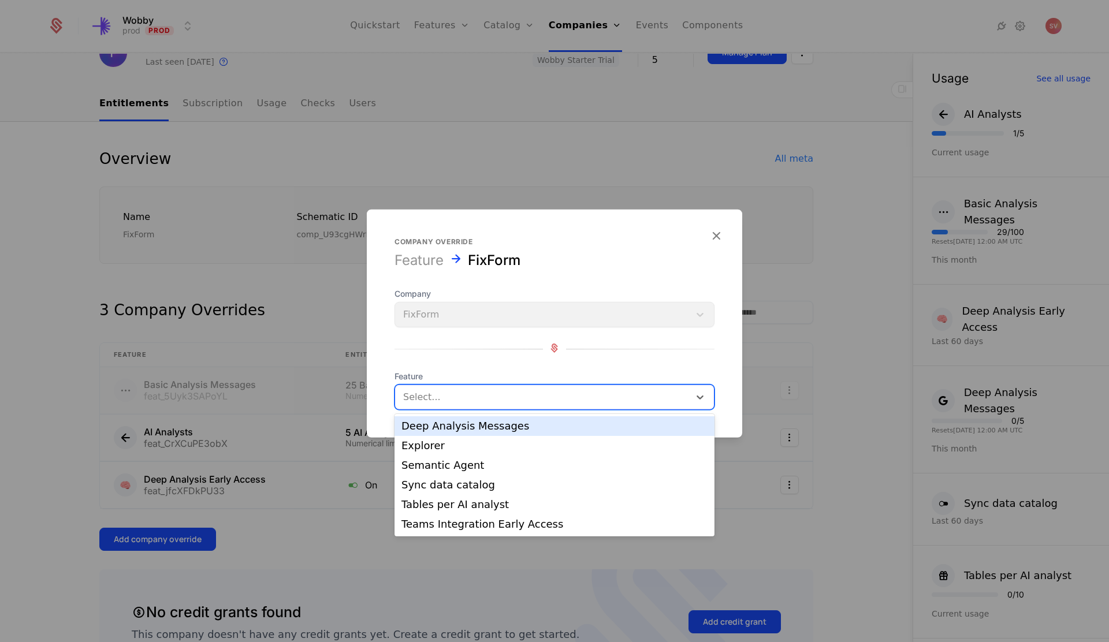
click at [467, 433] on div "Deep Analysis Messages" at bounding box center [555, 426] width 320 height 20
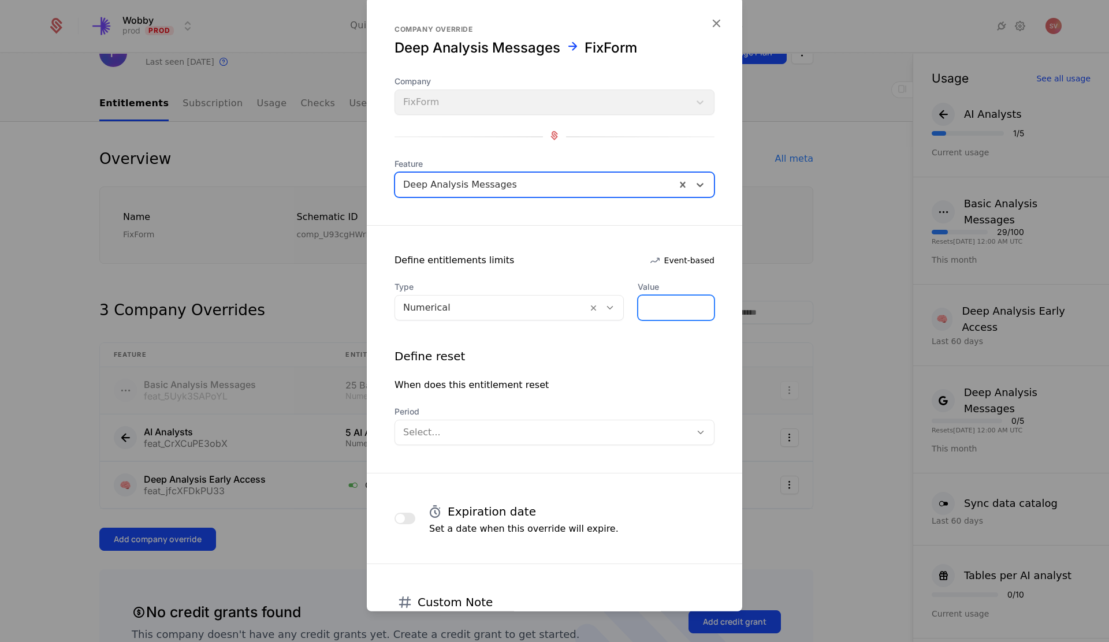
click at [663, 306] on input "*" at bounding box center [676, 308] width 76 height 24
type input "**"
click at [162, 540] on div at bounding box center [554, 321] width 1109 height 642
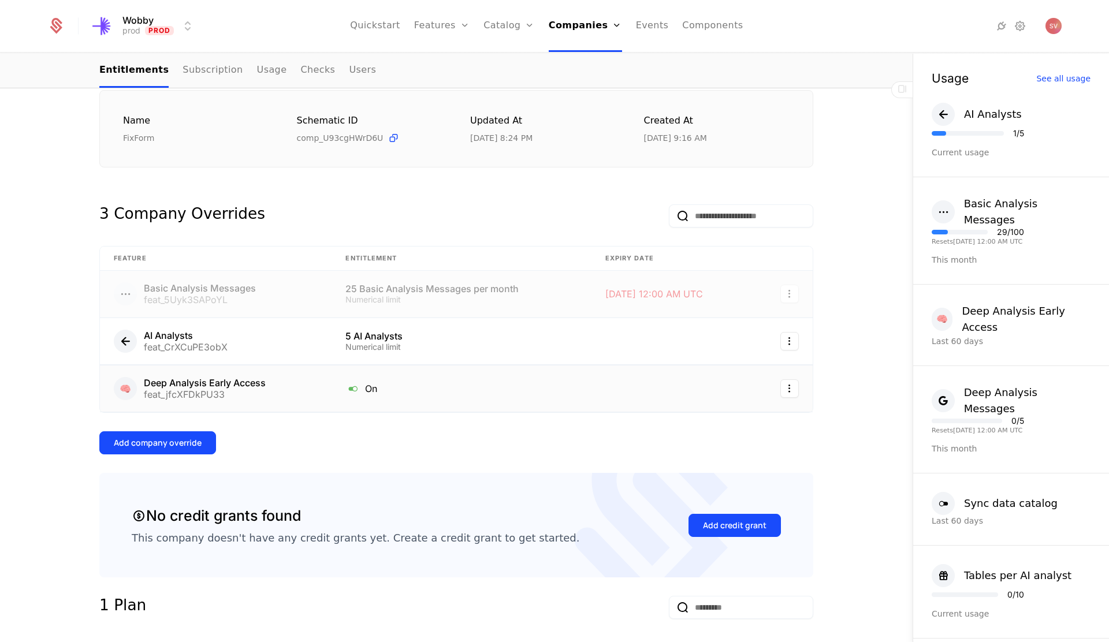
scroll to position [159, 0]
click at [181, 445] on div "Add company override" at bounding box center [158, 443] width 88 height 12
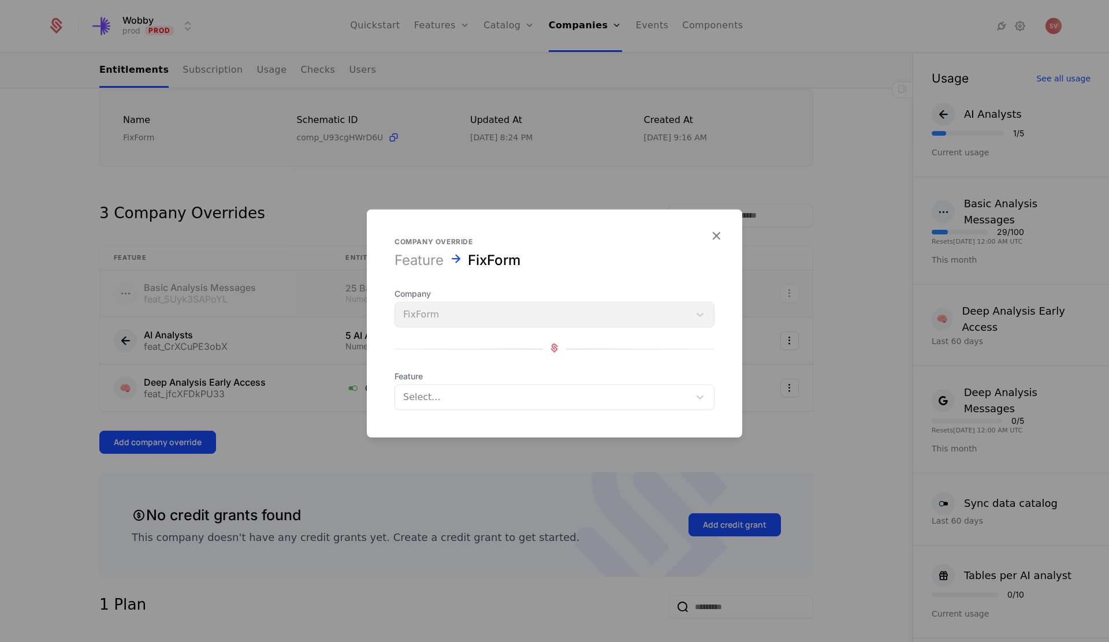
click at [486, 397] on div at bounding box center [542, 397] width 278 height 16
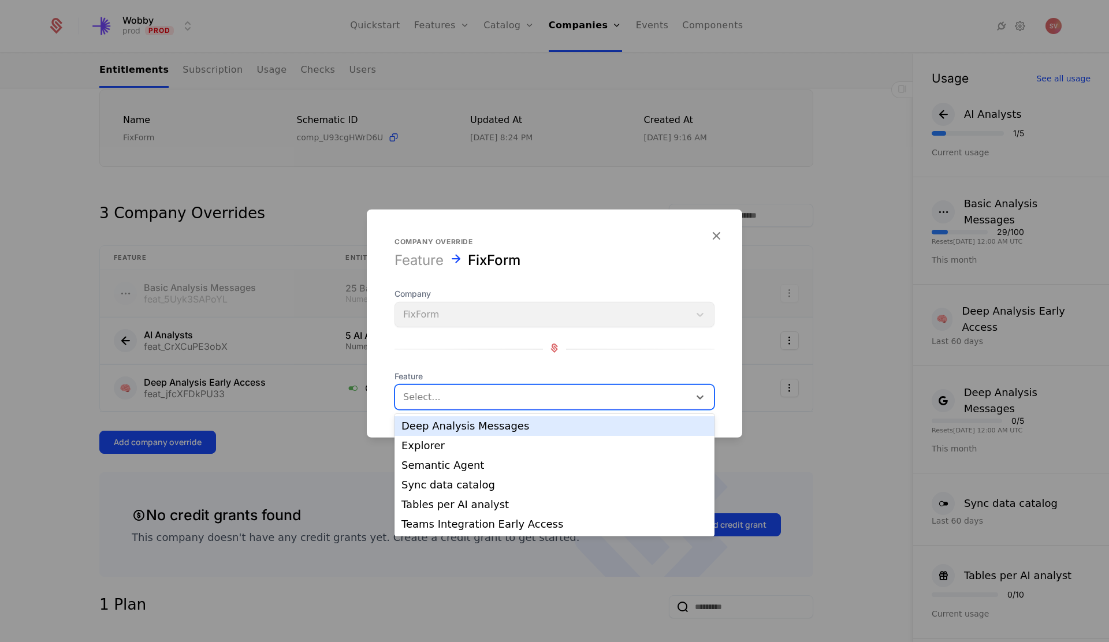
click at [481, 425] on div "Deep Analysis Messages" at bounding box center [554, 426] width 306 height 10
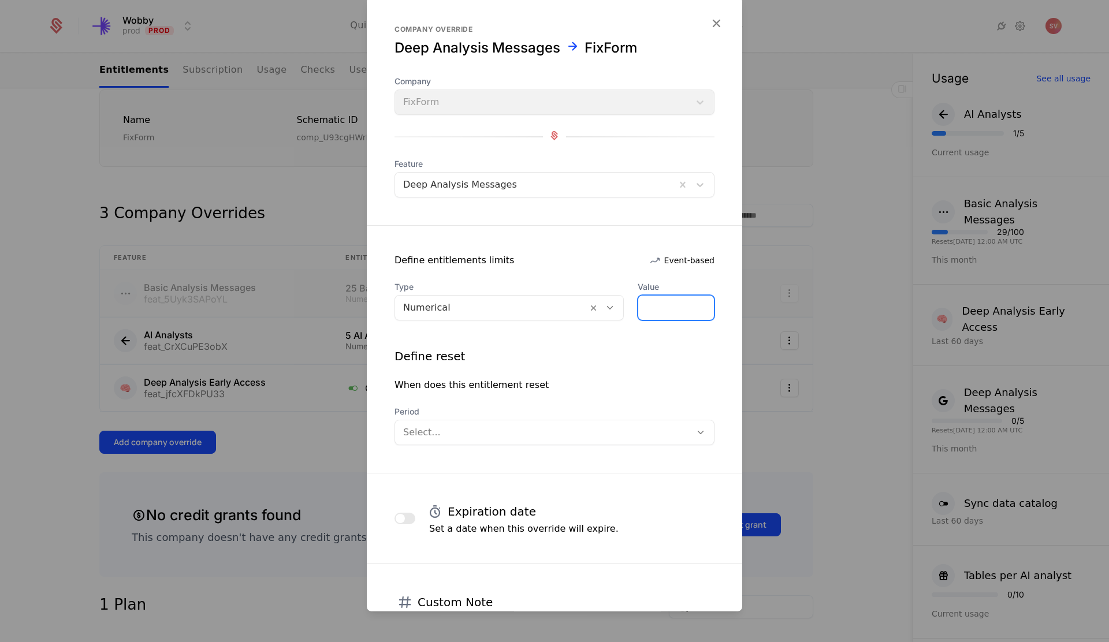
click at [661, 308] on input "*" at bounding box center [676, 308] width 76 height 24
type input "**"
click at [548, 427] on div at bounding box center [543, 433] width 280 height 16
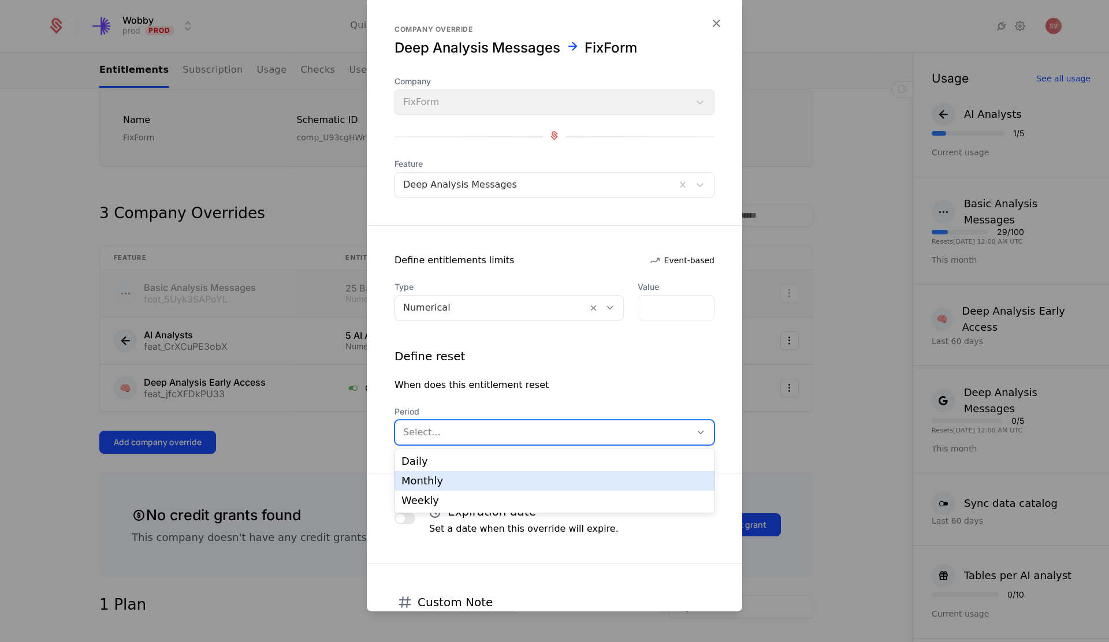
click at [520, 474] on div "Monthly" at bounding box center [555, 481] width 320 height 20
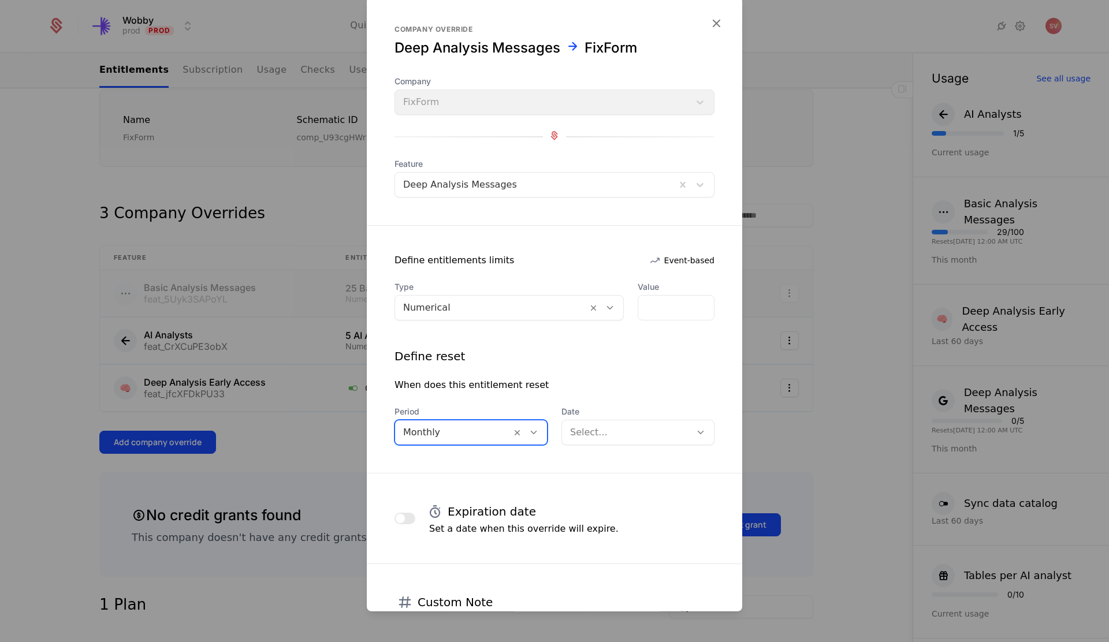
scroll to position [40, 0]
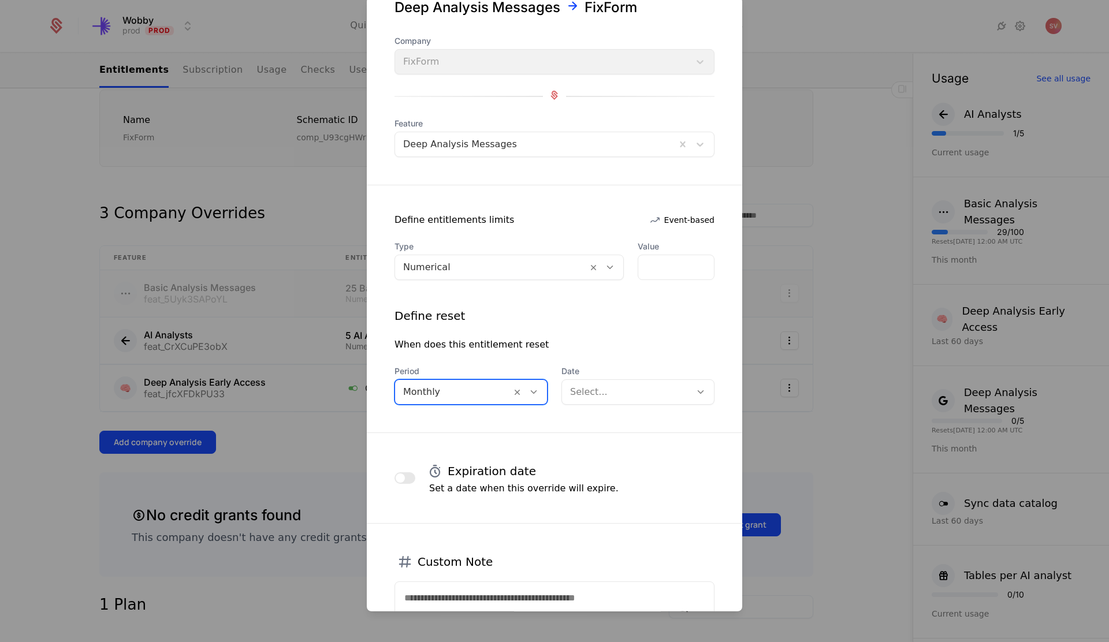
click at [607, 386] on div at bounding box center [626, 392] width 113 height 16
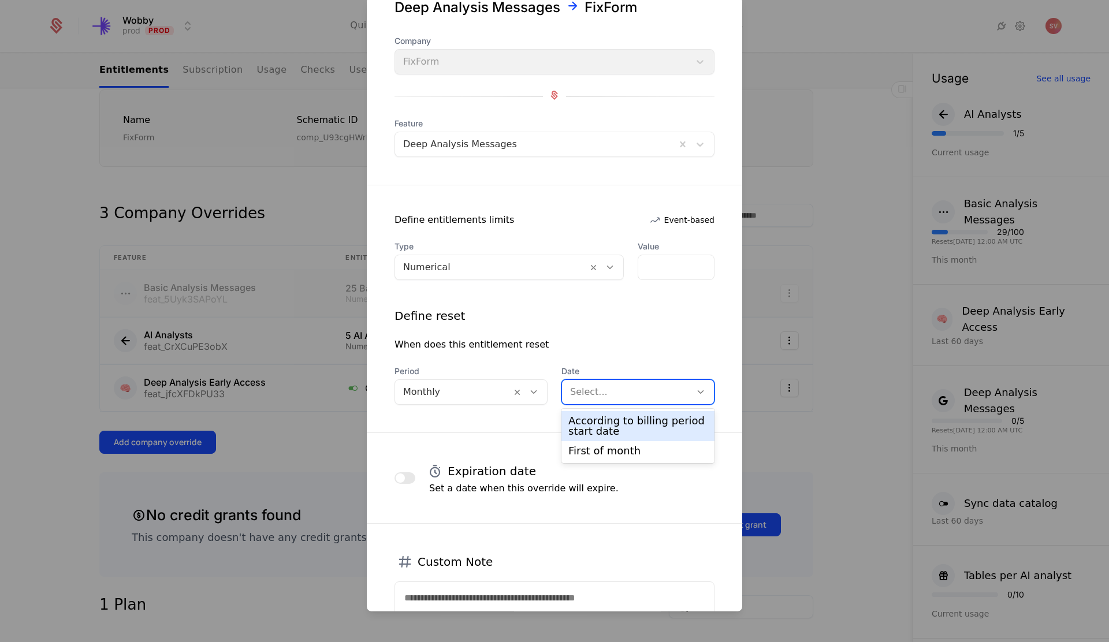
click at [603, 429] on div "According to billing period start date" at bounding box center [637, 426] width 139 height 21
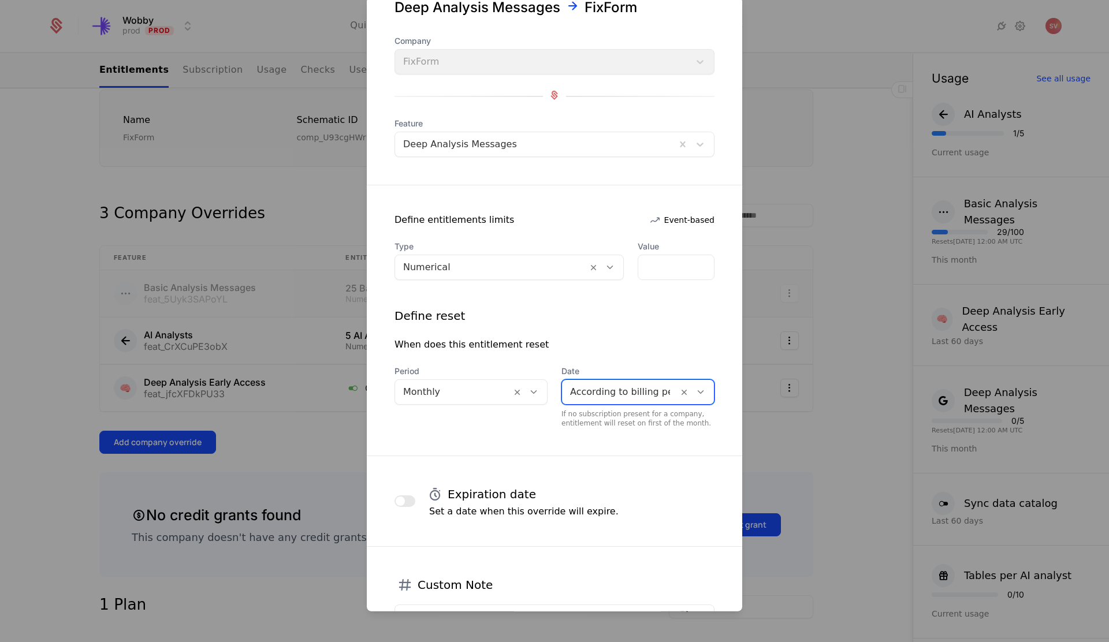
click at [605, 395] on div at bounding box center [620, 392] width 100 height 16
click at [595, 448] on div "First of month" at bounding box center [637, 451] width 139 height 10
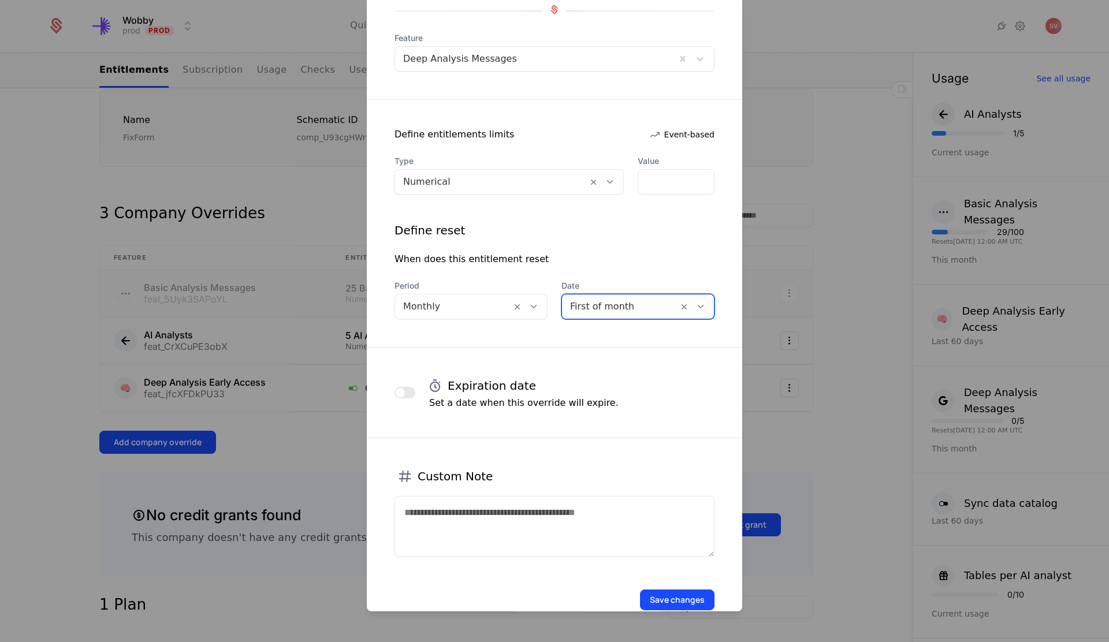
scroll to position [152, 0]
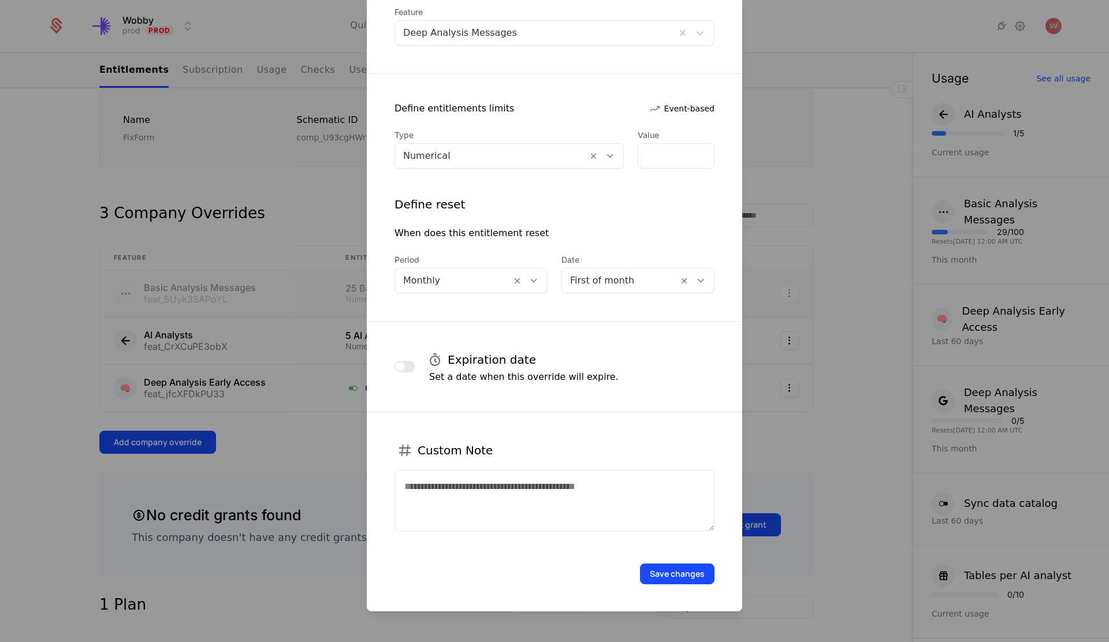
click at [674, 575] on button "Save changes" at bounding box center [677, 574] width 75 height 21
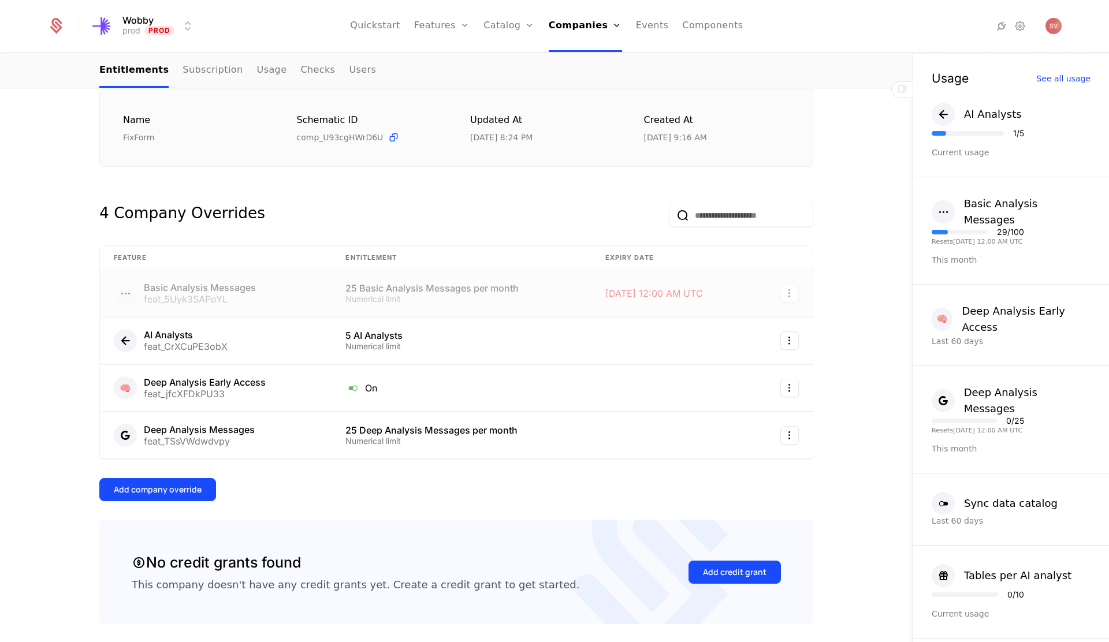
click at [188, 492] on div "Add company override" at bounding box center [158, 490] width 88 height 12
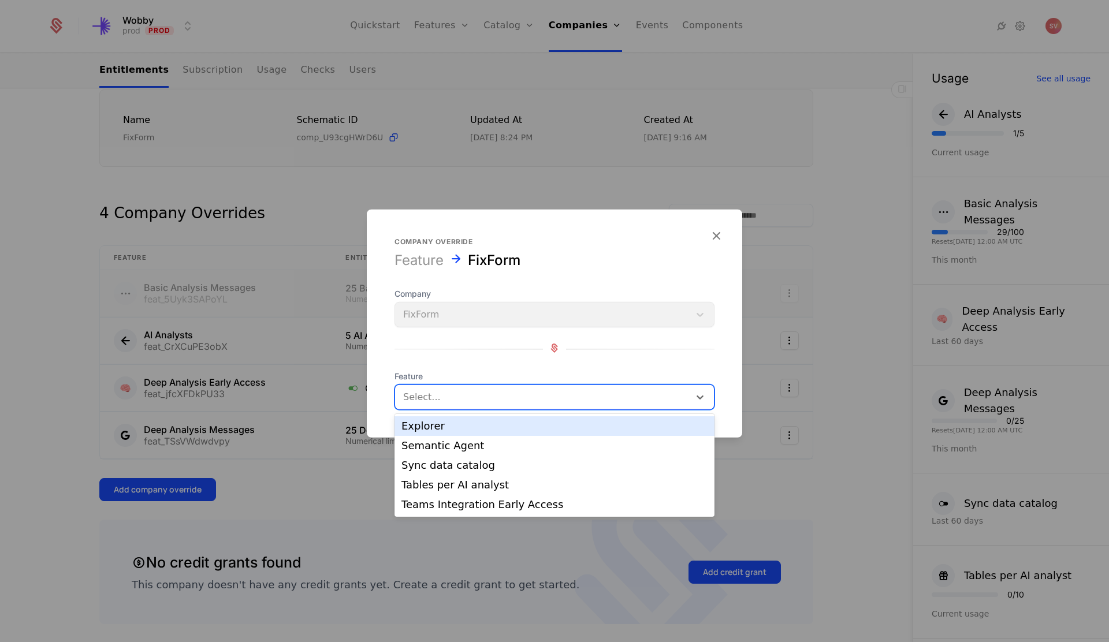
click at [501, 395] on div at bounding box center [542, 397] width 278 height 16
click at [493, 430] on div "Explorer" at bounding box center [554, 426] width 306 height 10
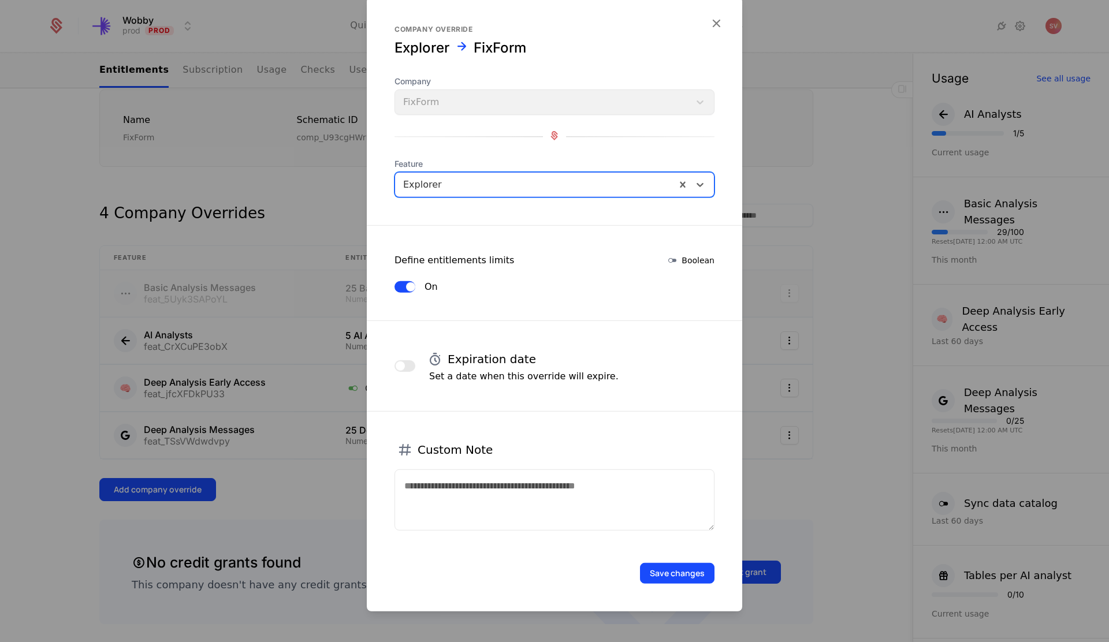
click at [661, 568] on button "Save changes" at bounding box center [677, 573] width 75 height 21
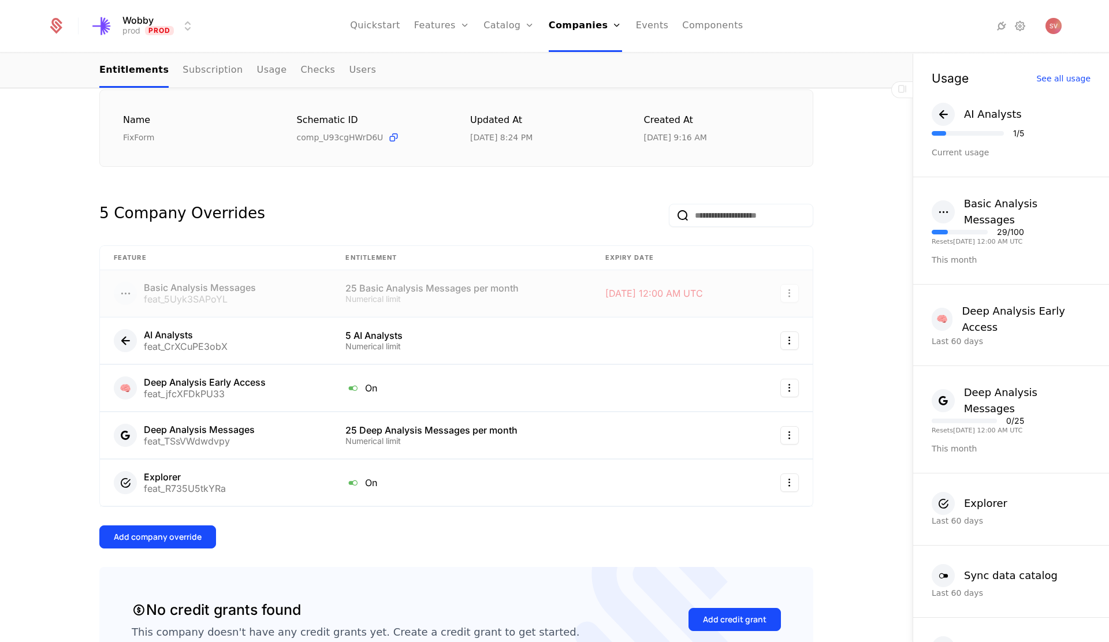
click at [180, 529] on button "Add company override" at bounding box center [157, 537] width 117 height 23
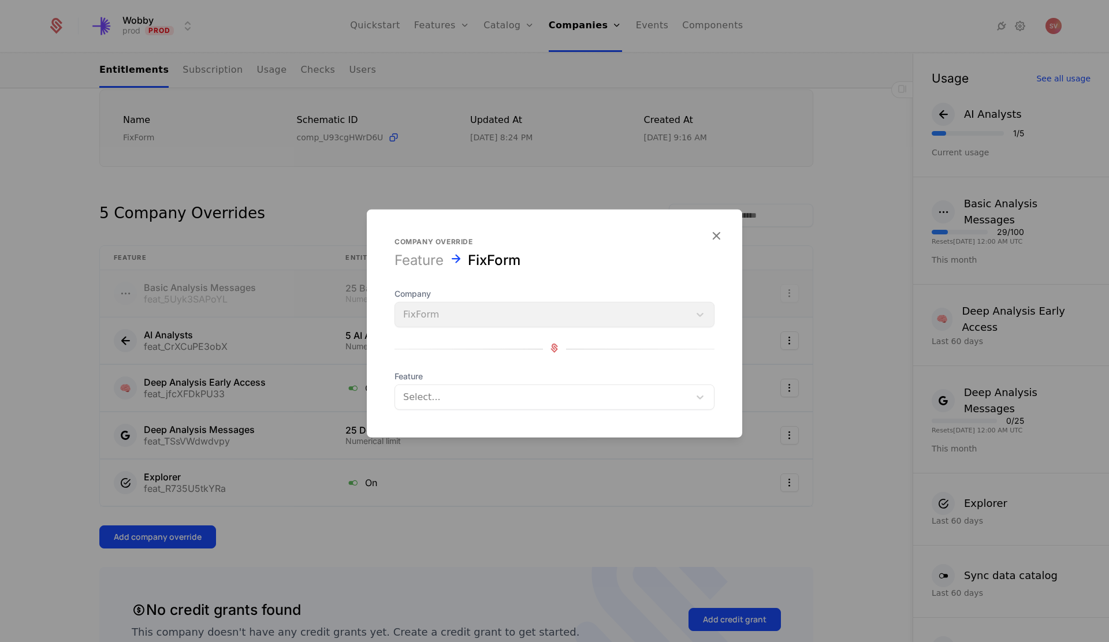
click at [464, 392] on div at bounding box center [542, 397] width 278 height 16
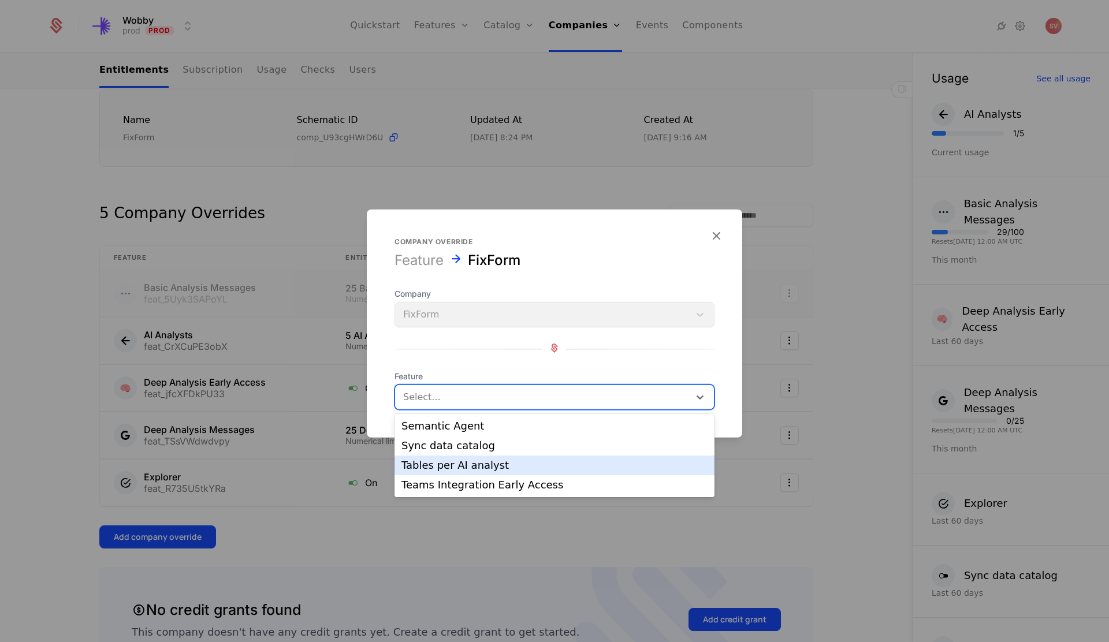
click at [458, 467] on div "Tables per AI analyst" at bounding box center [554, 465] width 306 height 10
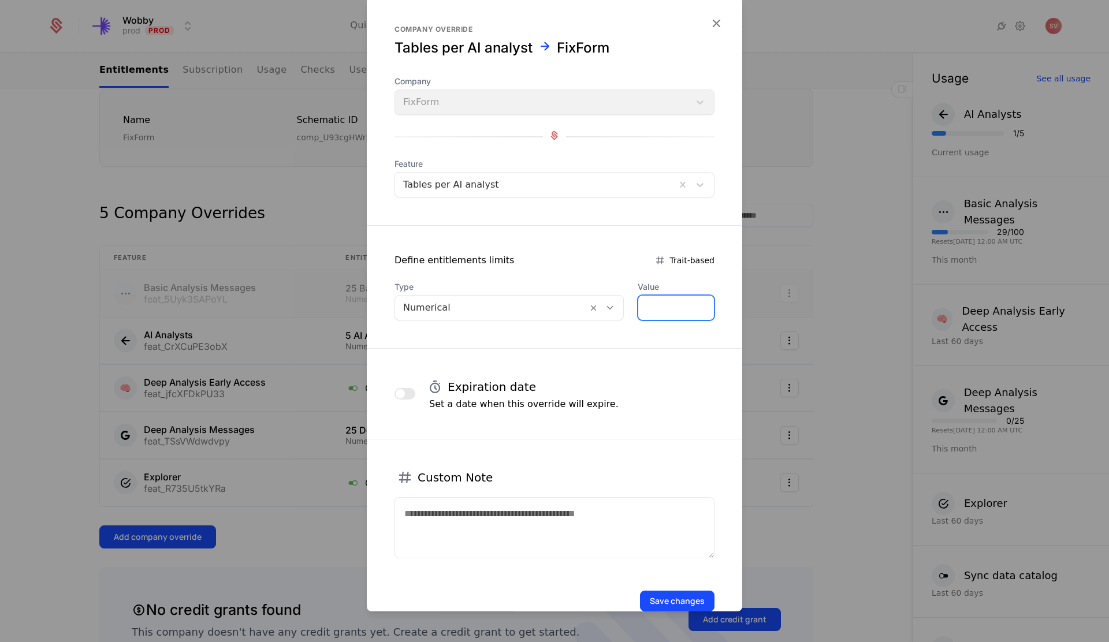
click at [652, 300] on input "*" at bounding box center [676, 308] width 76 height 24
type input "**"
click at [654, 598] on button "Save changes" at bounding box center [677, 601] width 75 height 21
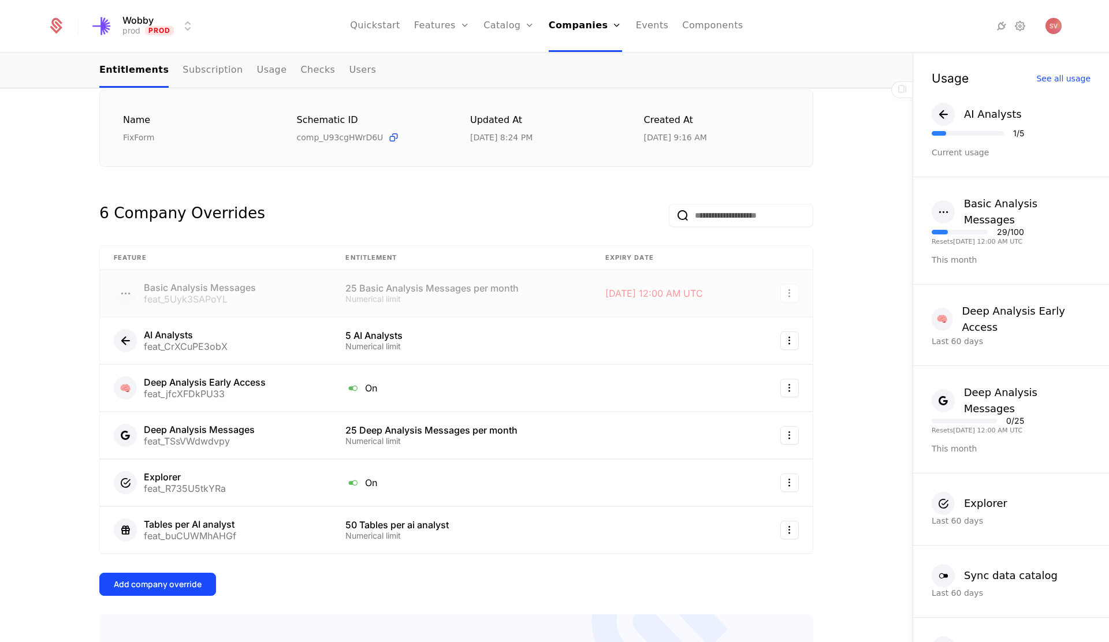
click at [169, 582] on div "Add company override" at bounding box center [158, 585] width 88 height 12
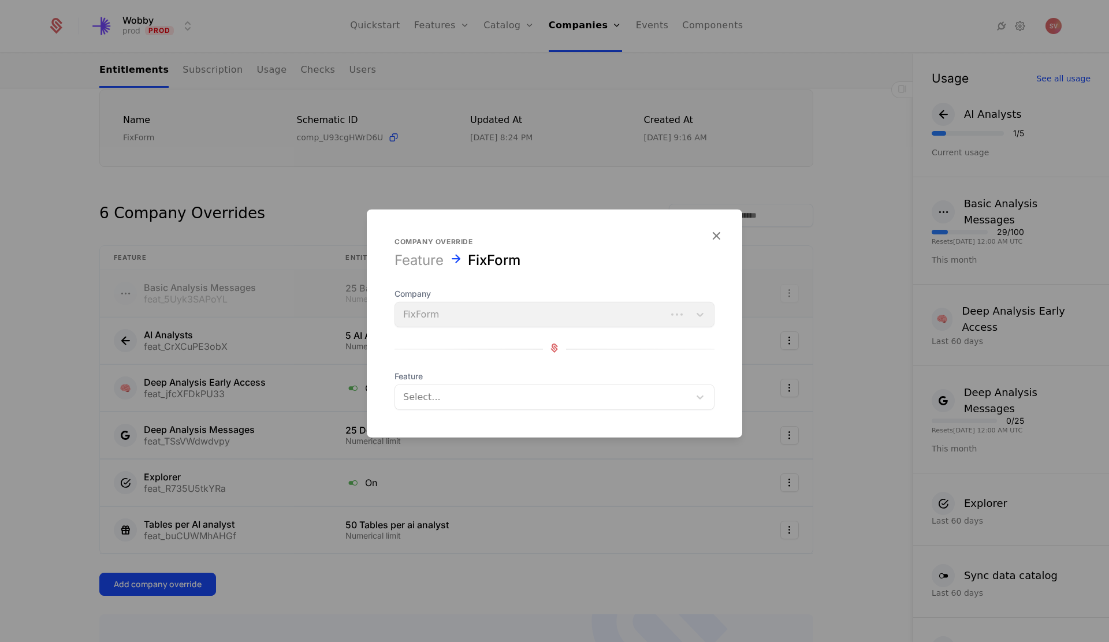
click at [474, 401] on div at bounding box center [542, 397] width 278 height 16
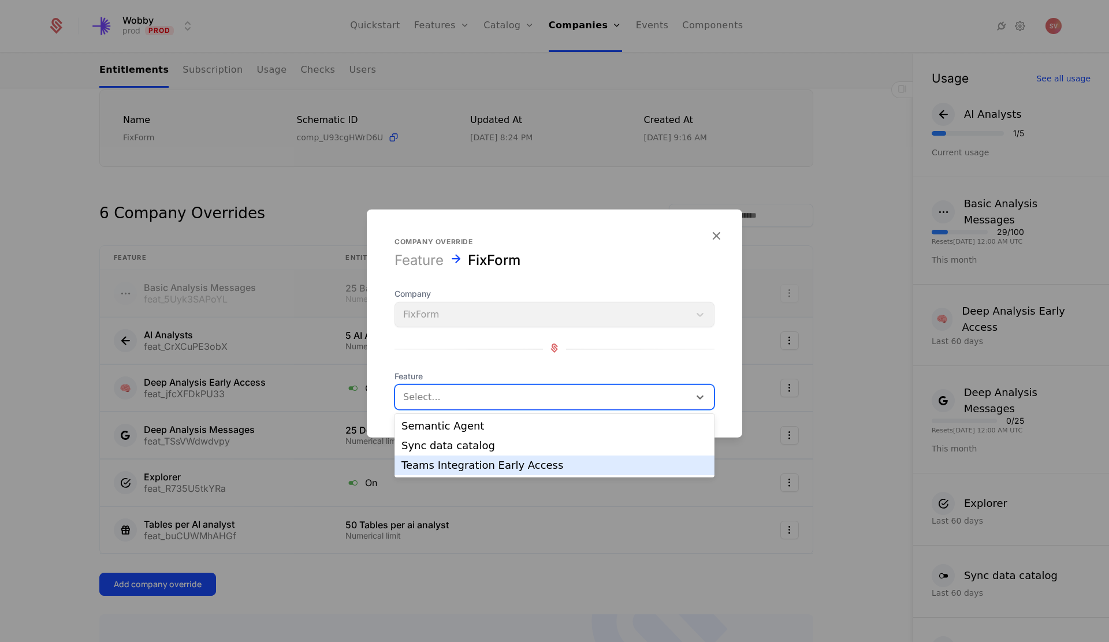
click at [472, 468] on div "Teams Integration Early Access" at bounding box center [554, 465] width 306 height 10
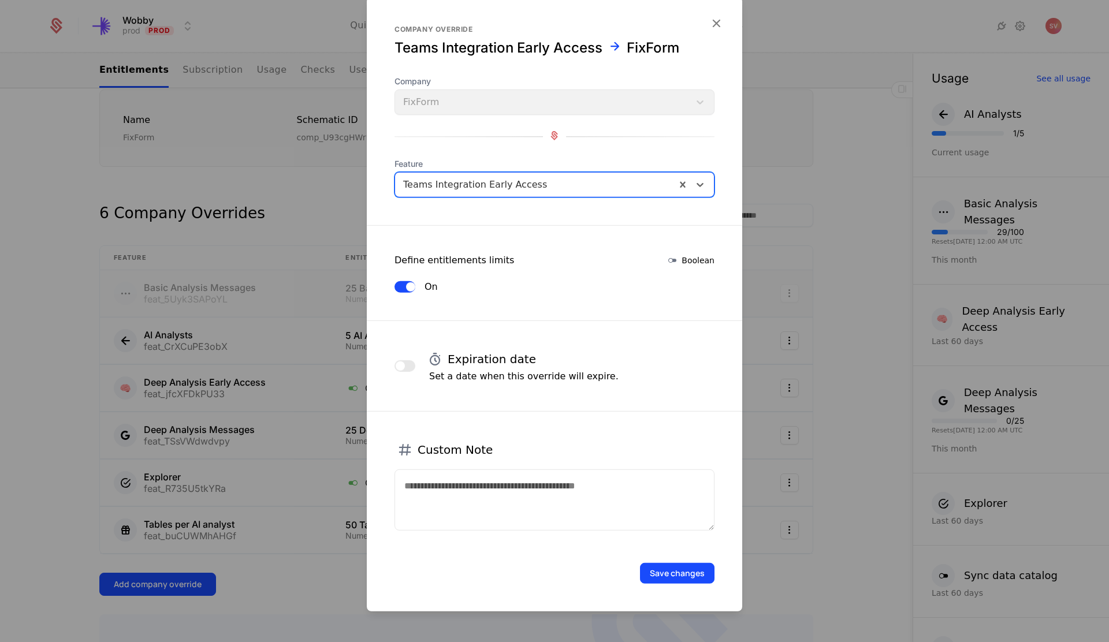
click at [679, 575] on button "Save changes" at bounding box center [677, 573] width 75 height 21
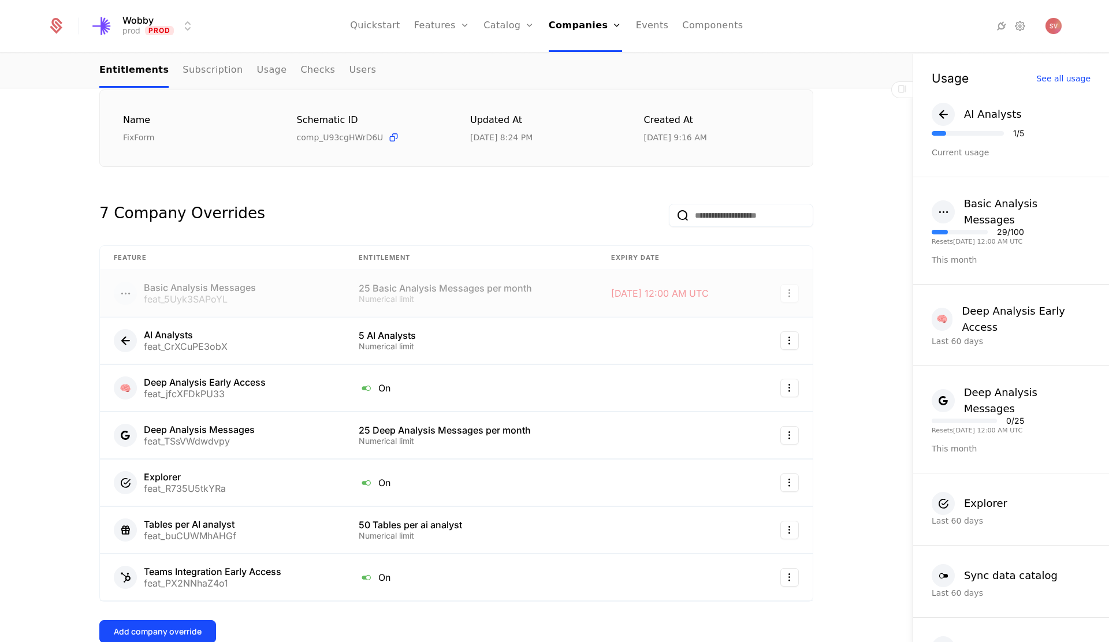
click at [176, 588] on div "feat_PX2NNhaZ4o1" at bounding box center [212, 583] width 137 height 9
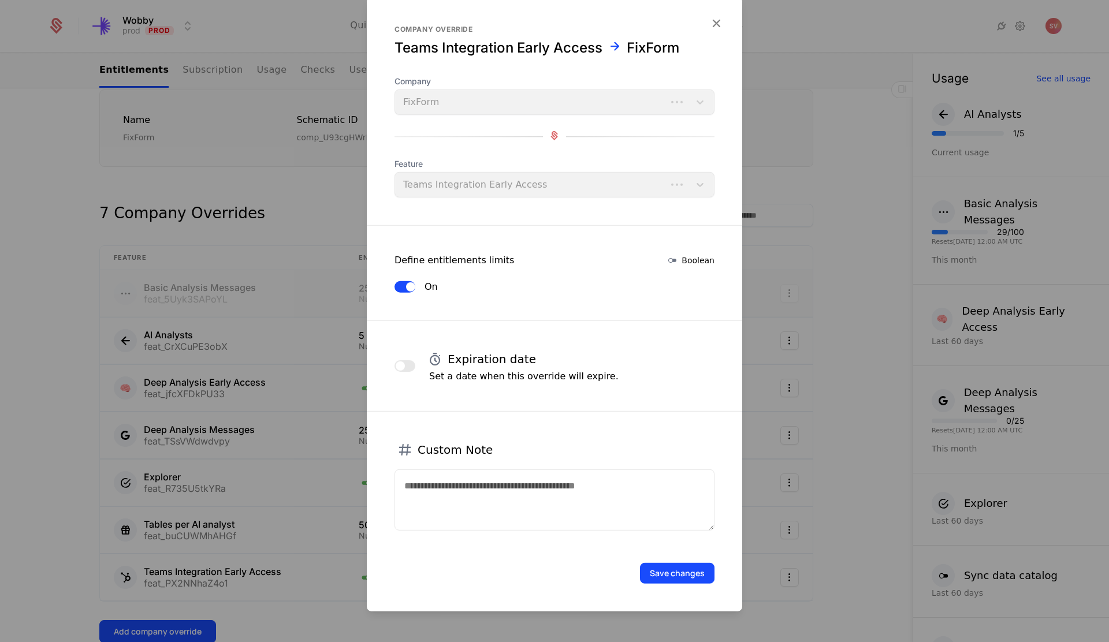
click at [172, 633] on div at bounding box center [554, 321] width 1109 height 642
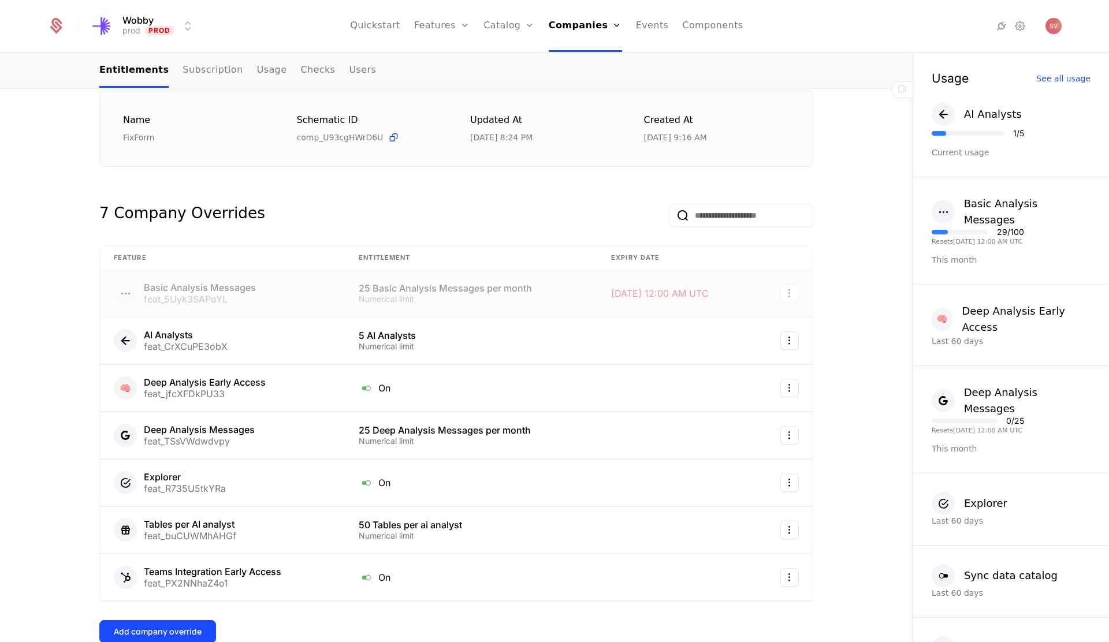
click at [172, 633] on div "Add company override" at bounding box center [158, 632] width 88 height 12
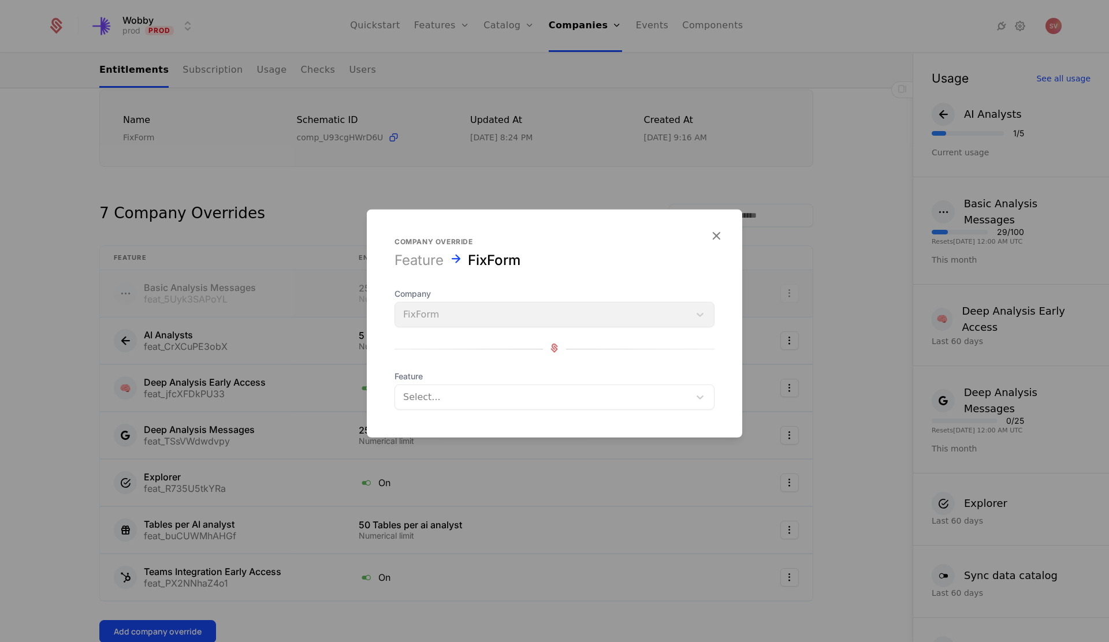
click at [491, 407] on div "Select..." at bounding box center [542, 397] width 295 height 21
click at [718, 238] on icon "button" at bounding box center [716, 235] width 15 height 15
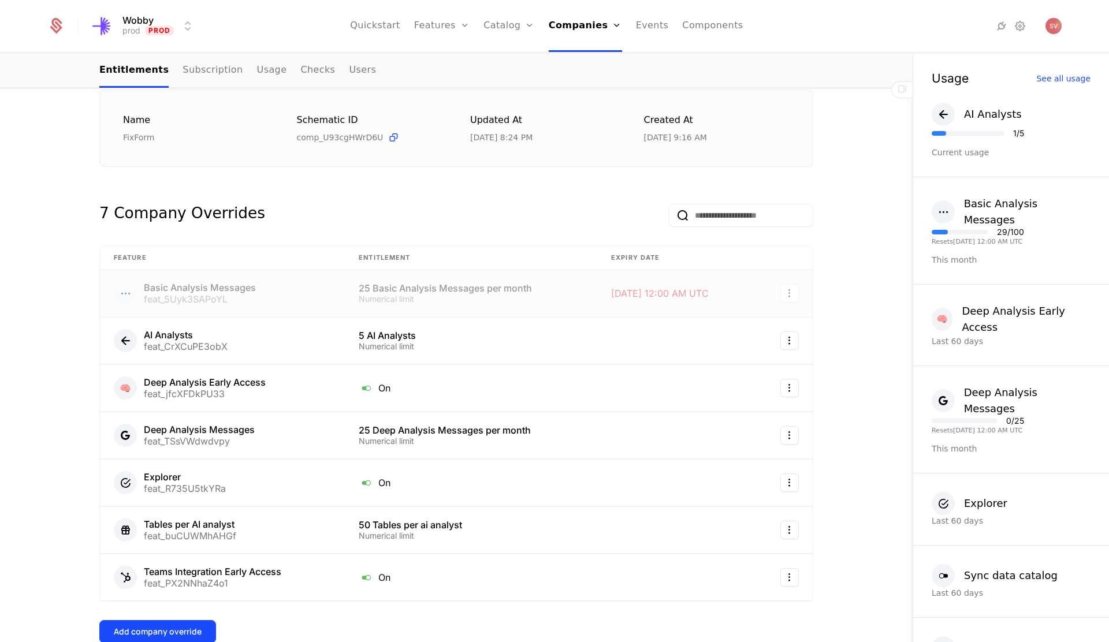
click at [176, 633] on div "Add company override" at bounding box center [158, 632] width 88 height 12
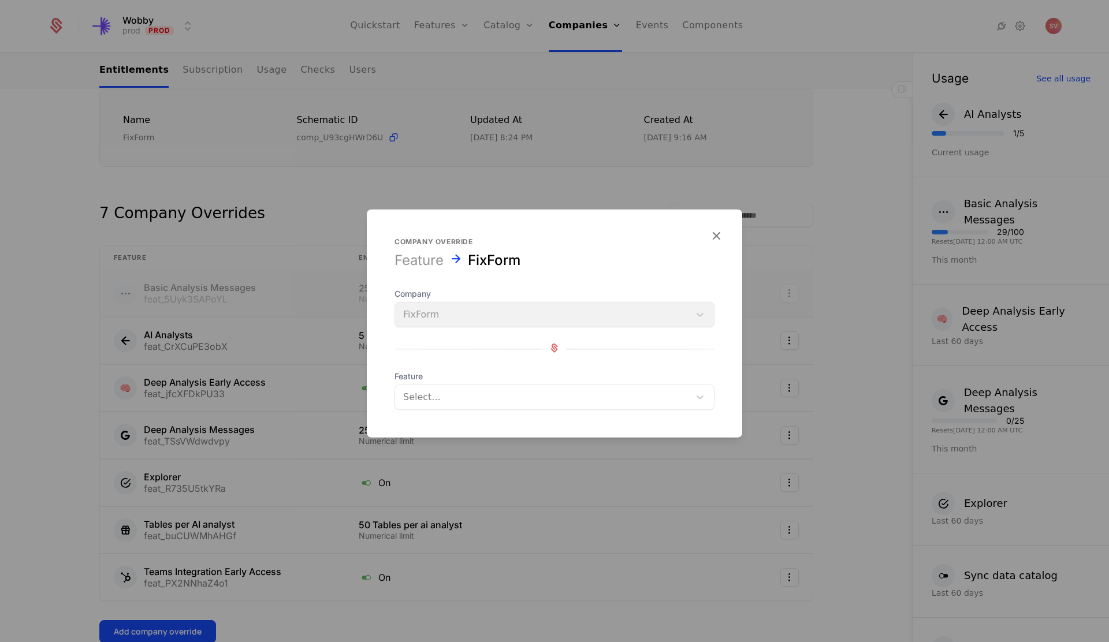
click at [467, 398] on div at bounding box center [542, 397] width 278 height 16
click at [462, 397] on div at bounding box center [542, 397] width 278 height 16
click at [715, 239] on icon "button" at bounding box center [716, 235] width 15 height 15
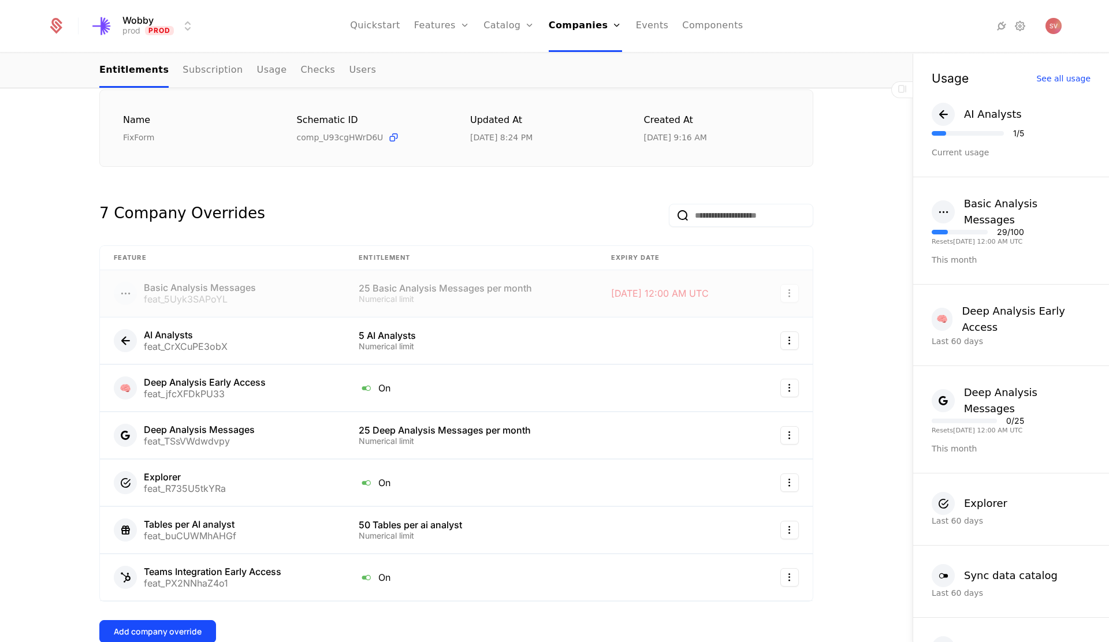
click at [453, 293] on div "25 Basic Analysis Messages per month" at bounding box center [471, 288] width 225 height 9
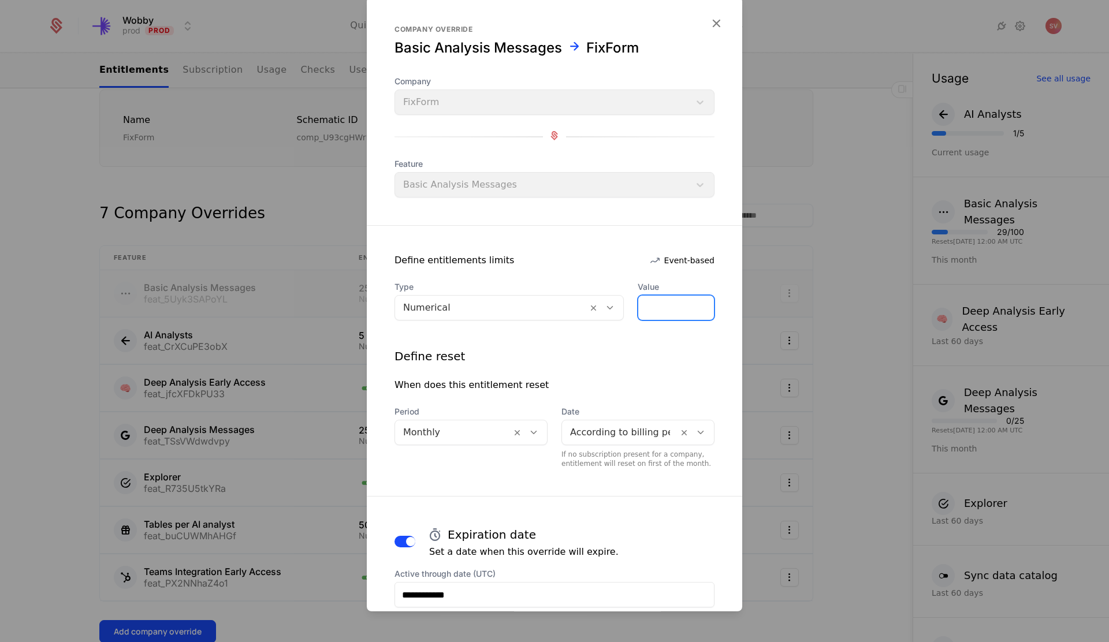
click at [669, 313] on input "**" at bounding box center [676, 308] width 76 height 24
click at [668, 313] on input "**" at bounding box center [676, 308] width 76 height 24
type input "*"
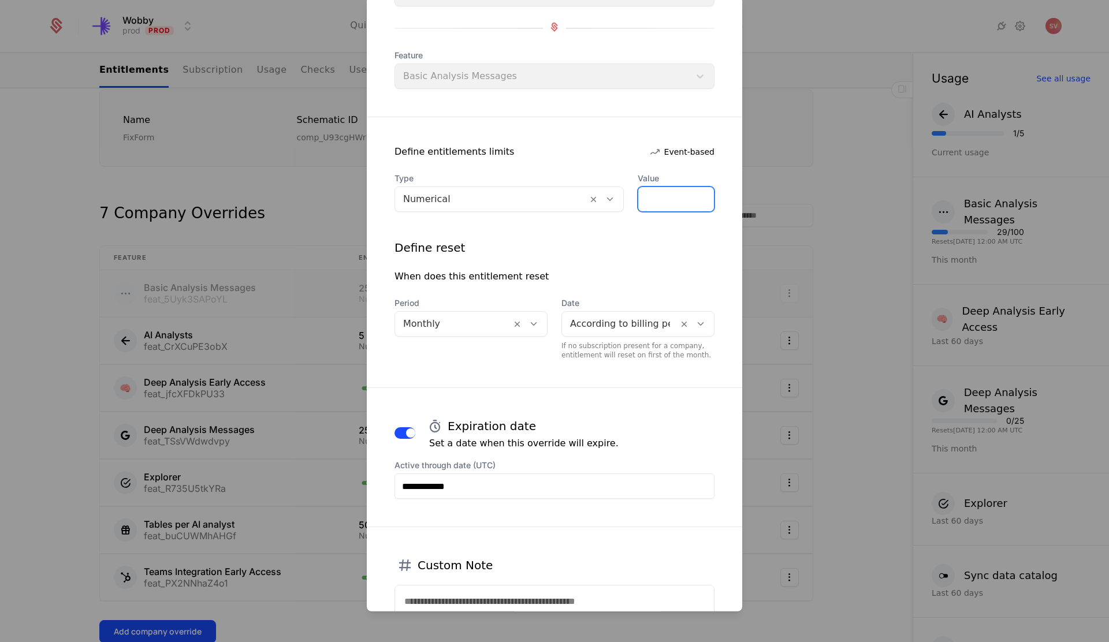
scroll to position [139, 0]
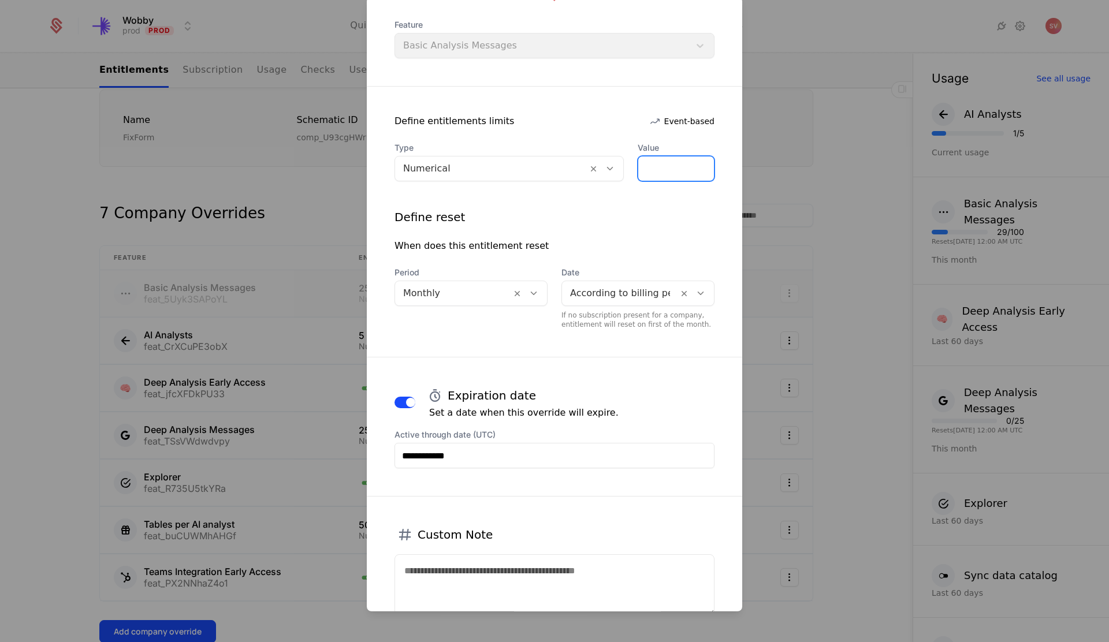
type input "***"
click at [407, 399] on span "button" at bounding box center [410, 402] width 9 height 9
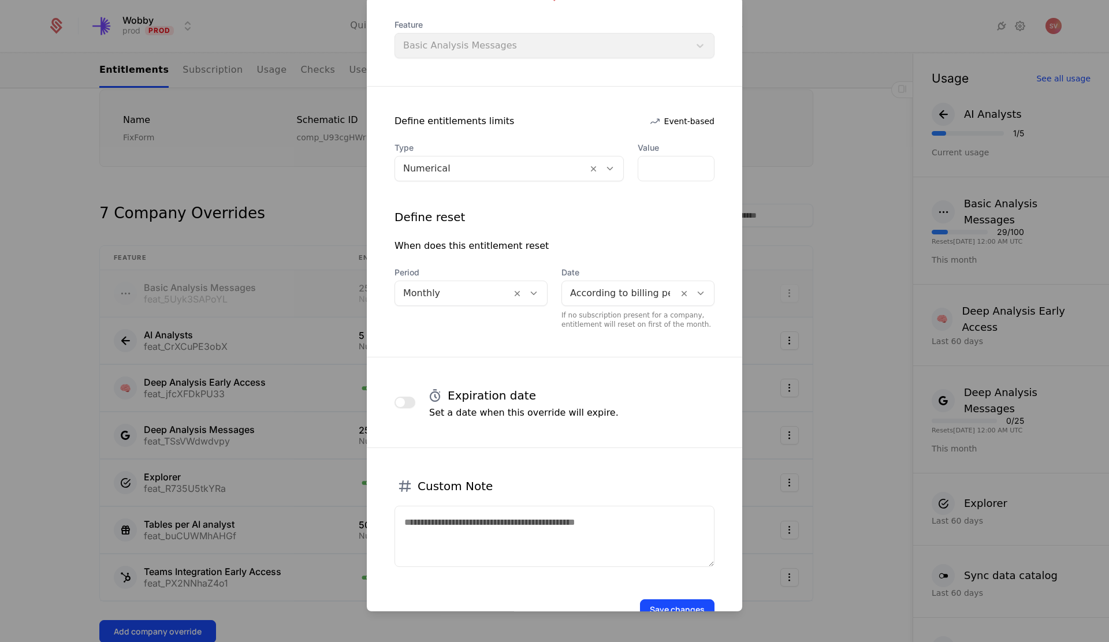
click at [402, 401] on span "button" at bounding box center [400, 402] width 9 height 9
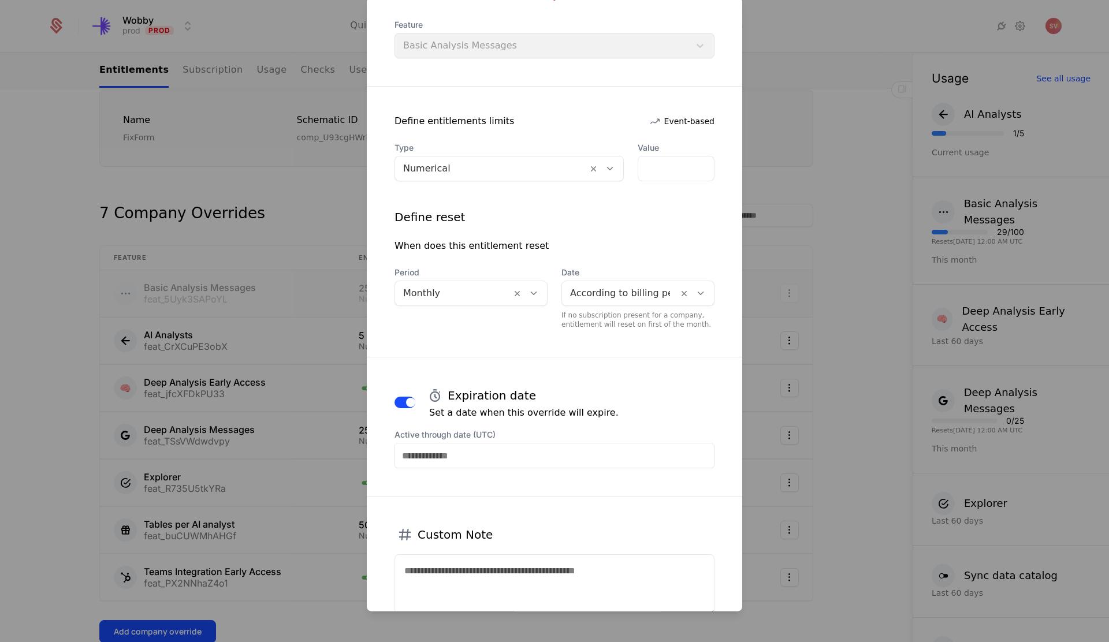
click at [444, 455] on input "Active through date (UTC)" at bounding box center [555, 455] width 320 height 25
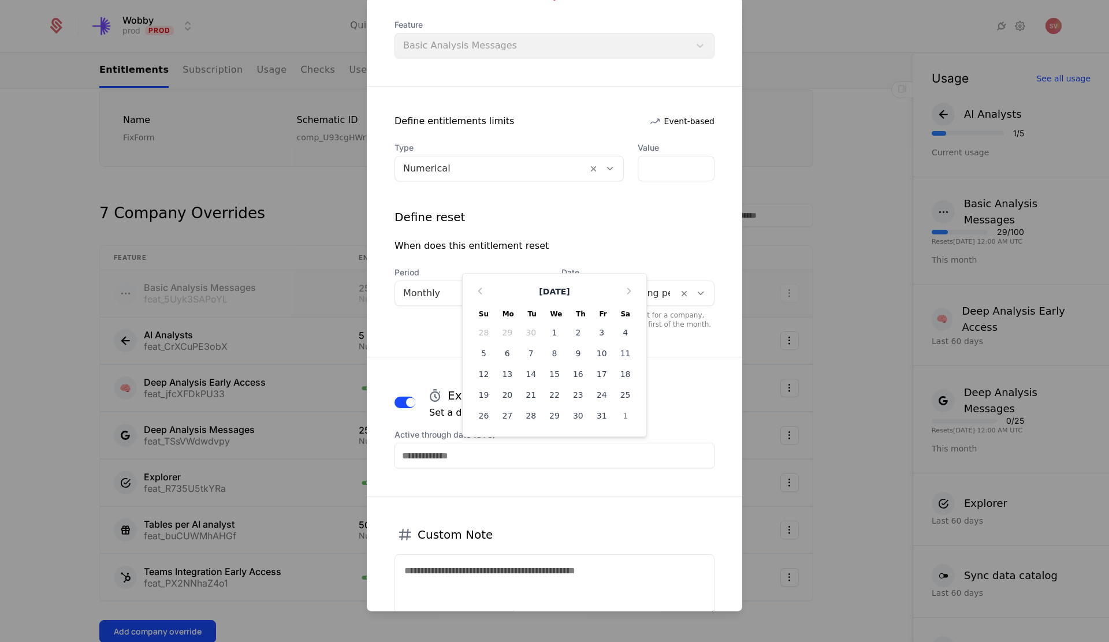
click at [407, 397] on button "button" at bounding box center [405, 403] width 21 height 12
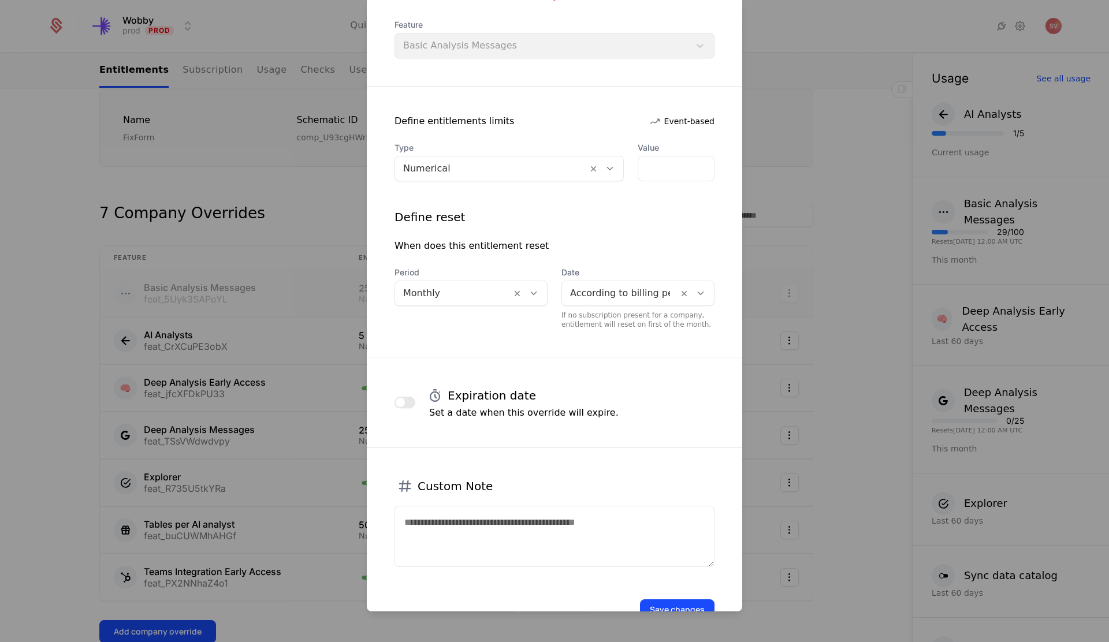
scroll to position [175, 0]
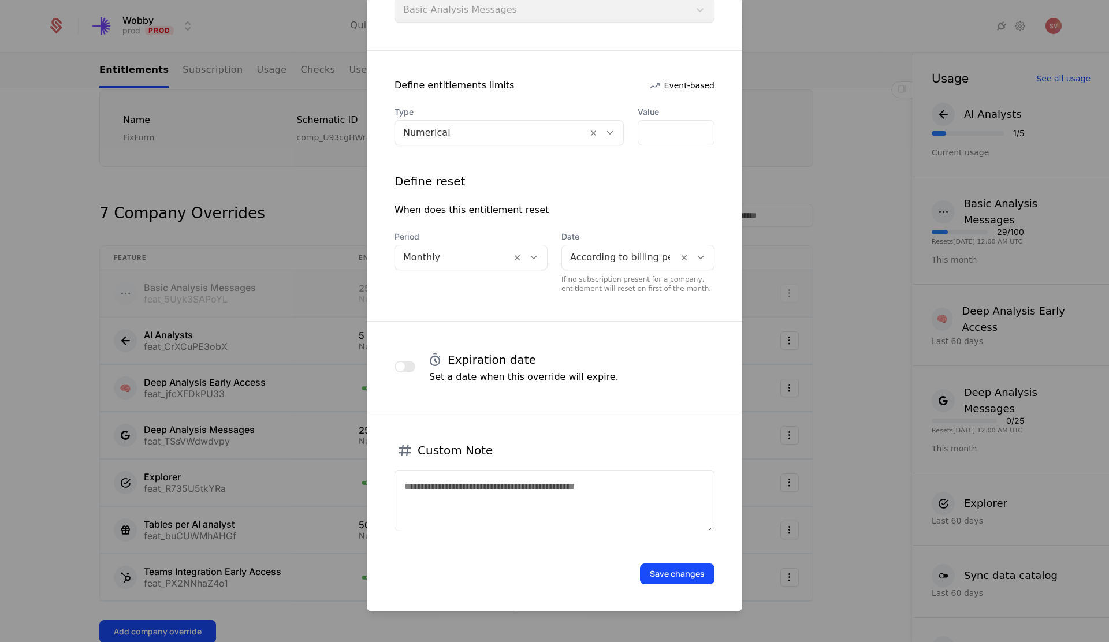
click at [666, 574] on button "Save changes" at bounding box center [677, 574] width 75 height 21
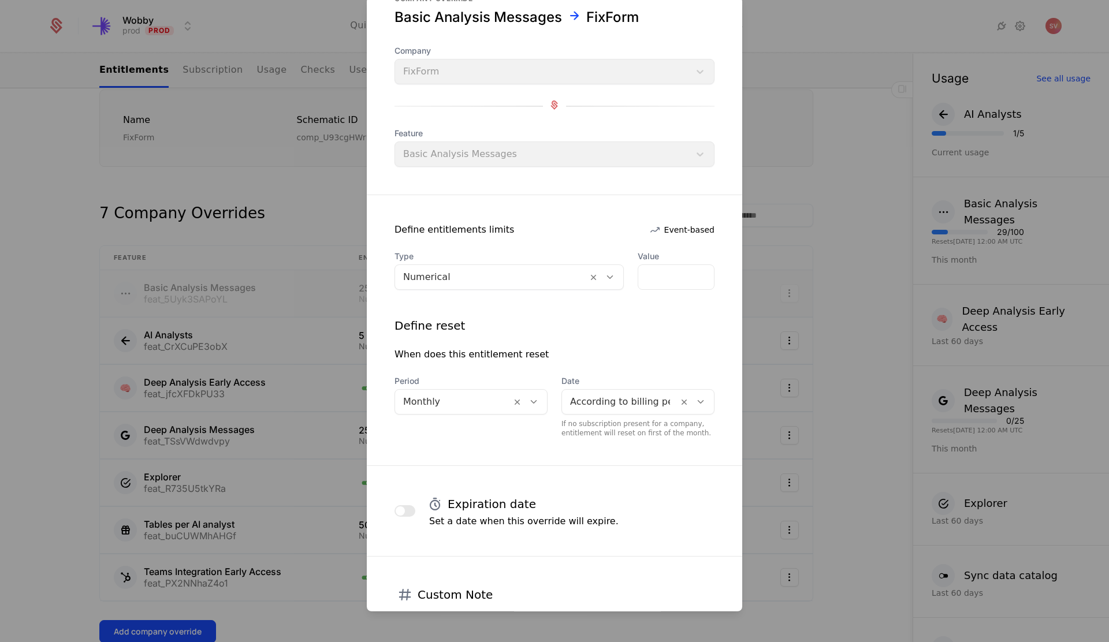
scroll to position [0, 0]
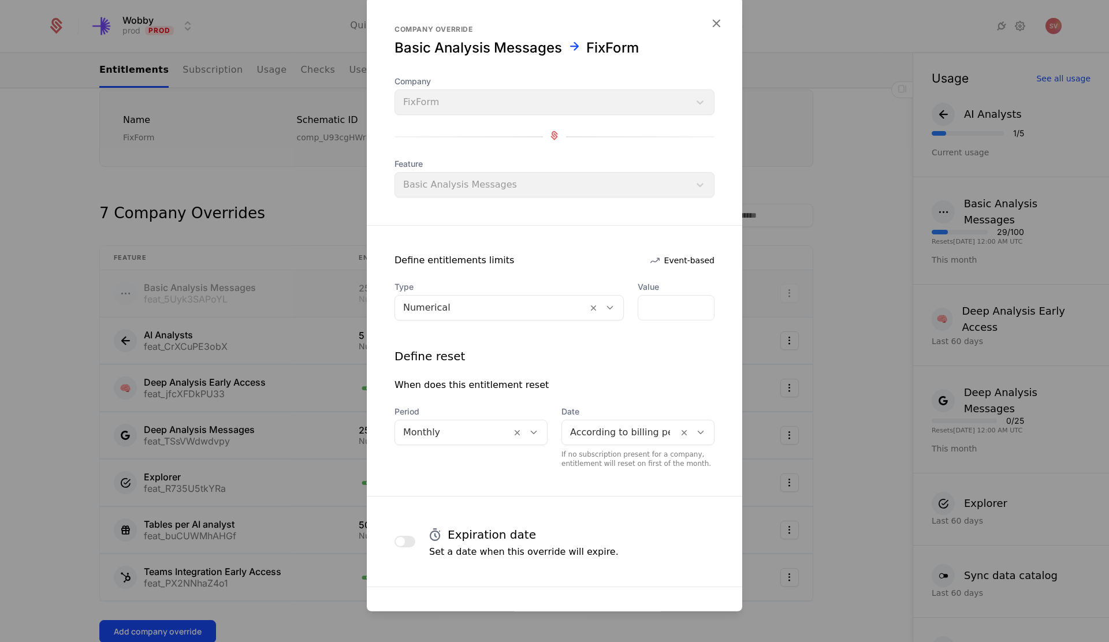
click at [712, 25] on icon "button" at bounding box center [716, 23] width 15 height 15
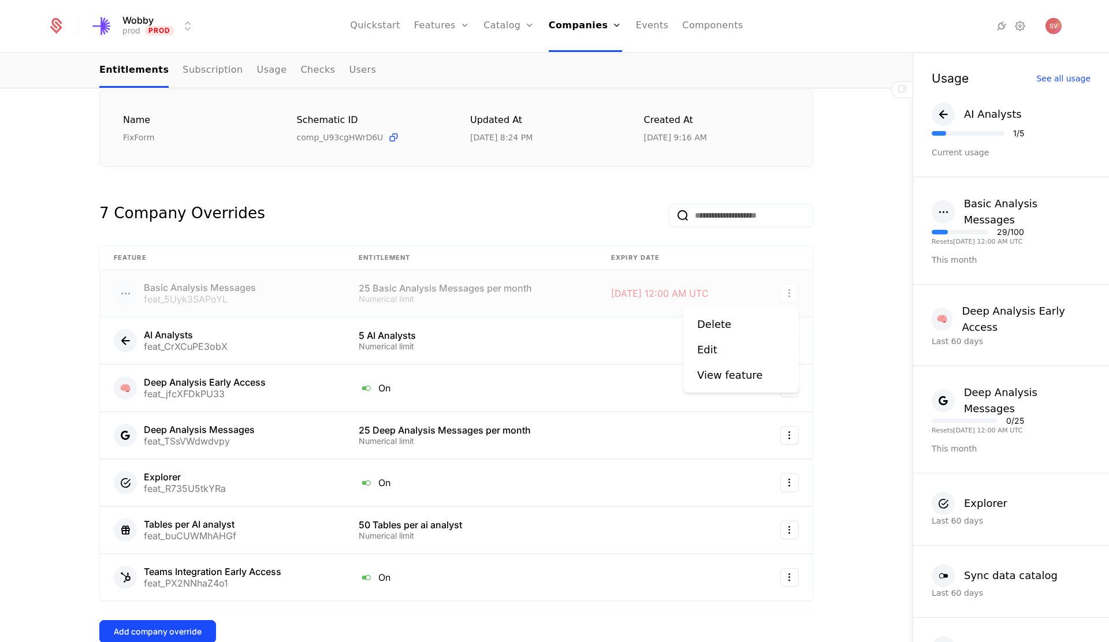
click at [791, 292] on html "Wobby prod Prod Quickstart Features Features Flags Catalog Plans Add Ons Credit…" at bounding box center [554, 321] width 1109 height 642
click at [747, 318] on div "Delete" at bounding box center [741, 325] width 88 height 16
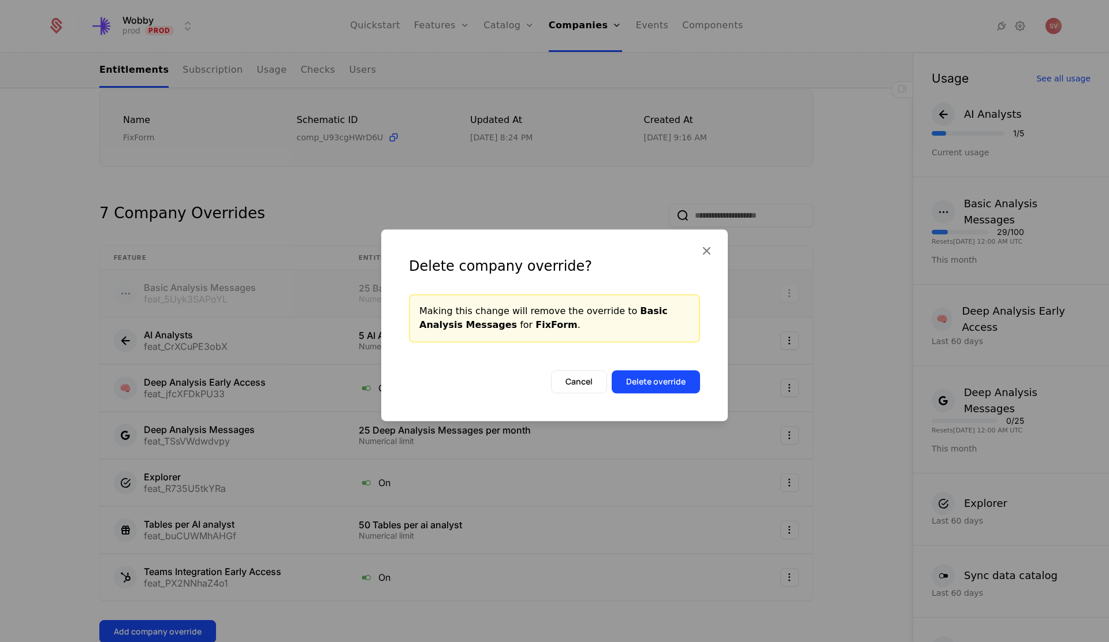
click at [654, 382] on button "Delete override" at bounding box center [656, 381] width 88 height 23
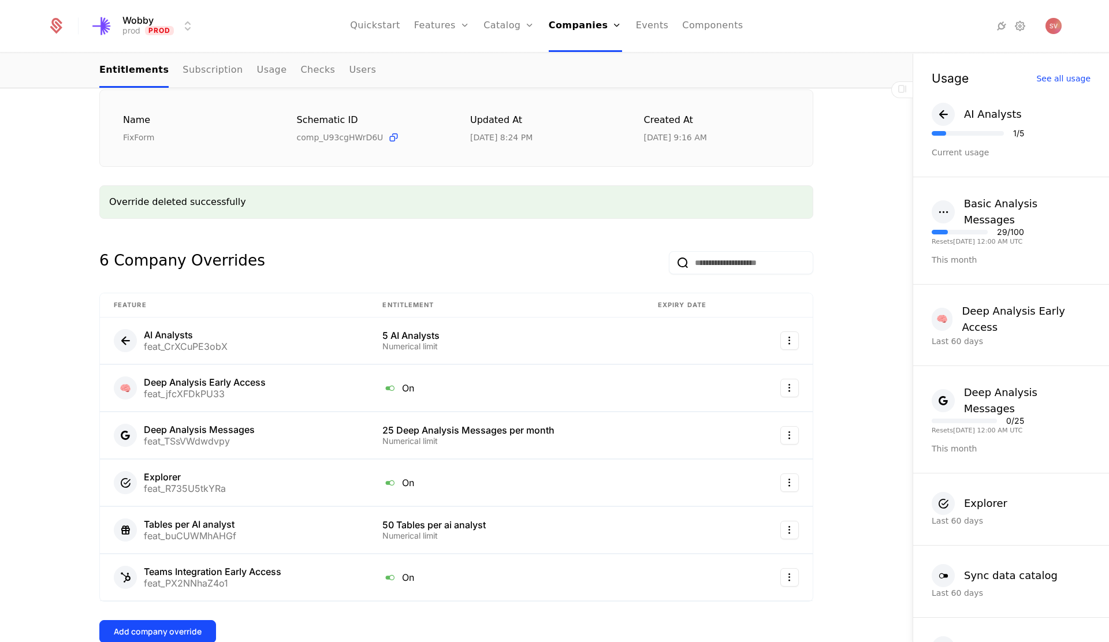
click at [168, 623] on button "Add company override" at bounding box center [157, 631] width 117 height 23
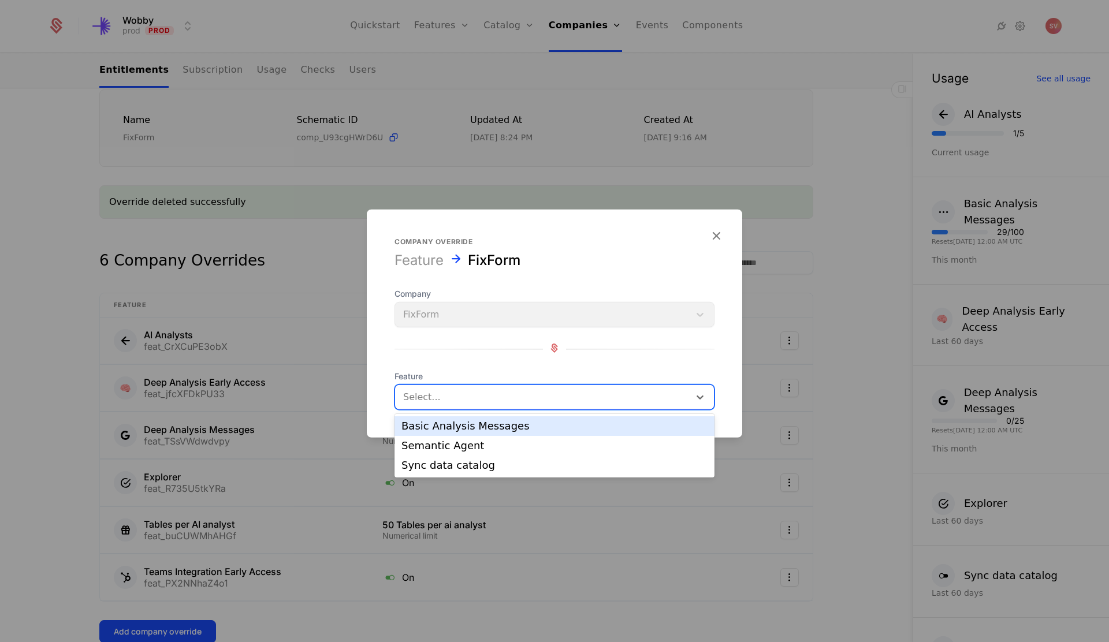
click at [432, 401] on div at bounding box center [542, 397] width 278 height 16
click at [433, 421] on div "Basic Analysis Messages" at bounding box center [554, 426] width 306 height 10
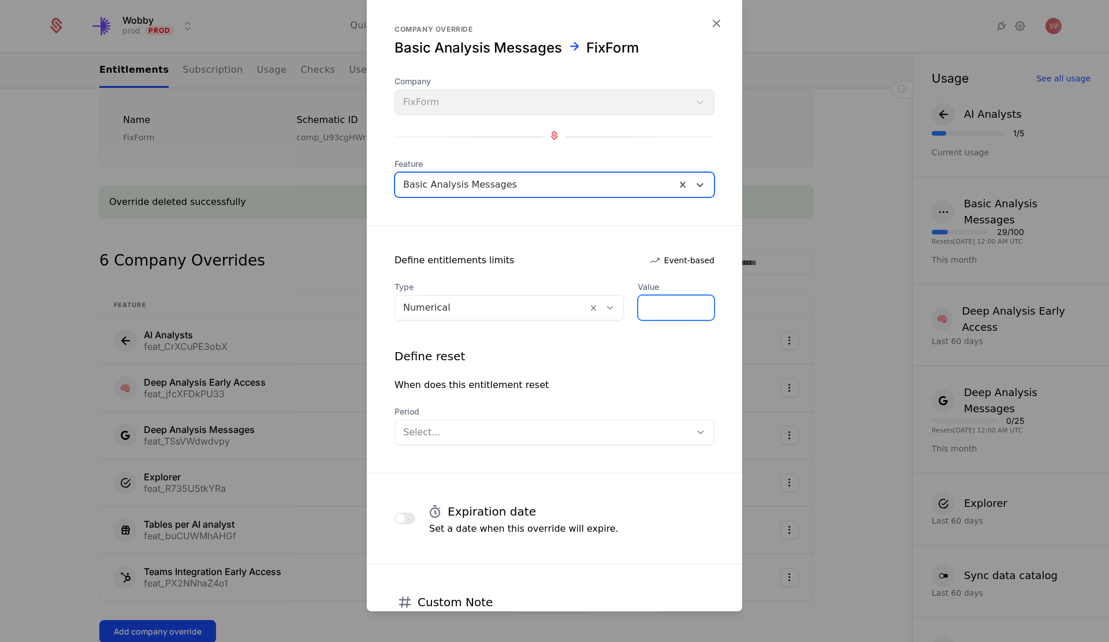
click at [652, 305] on input "*" at bounding box center [676, 308] width 76 height 24
type input "***"
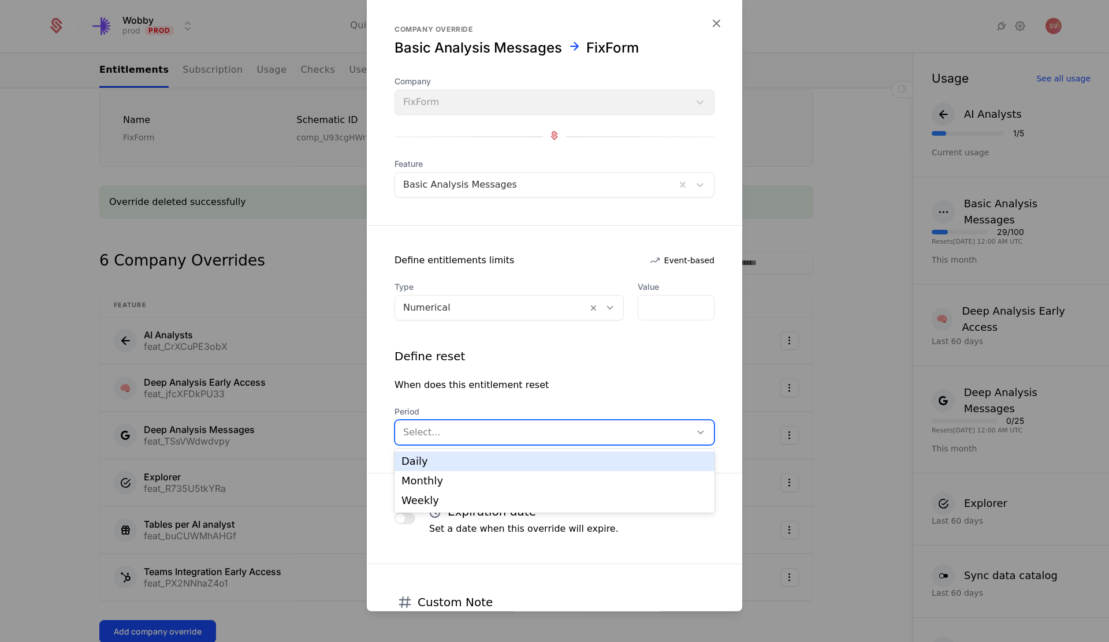
click at [609, 427] on div at bounding box center [543, 433] width 280 height 16
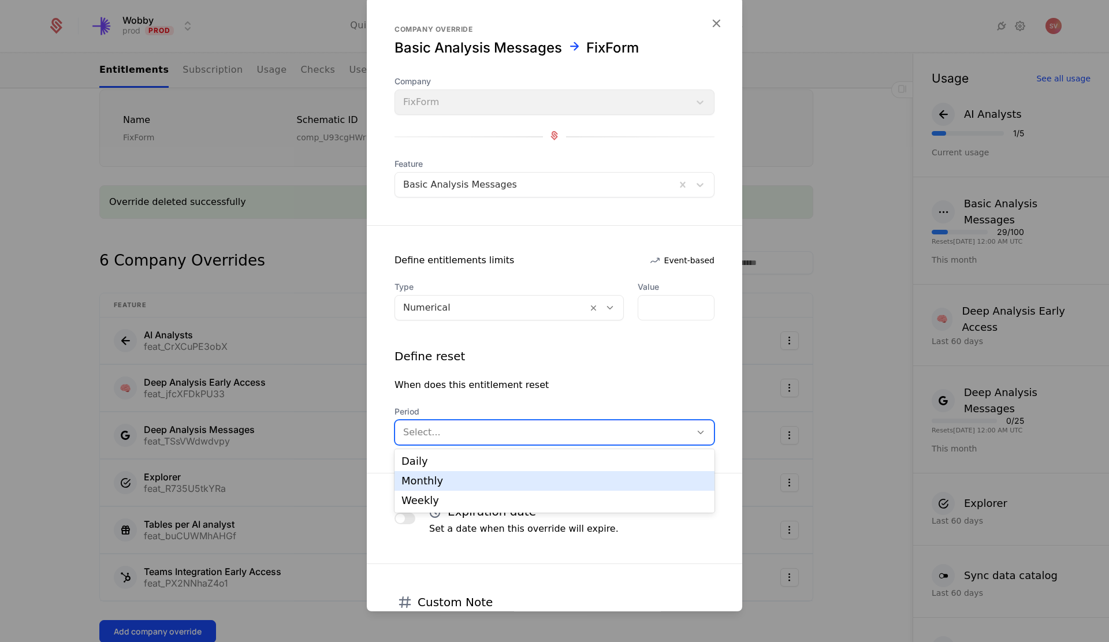
click at [590, 473] on div "Monthly" at bounding box center [555, 481] width 320 height 20
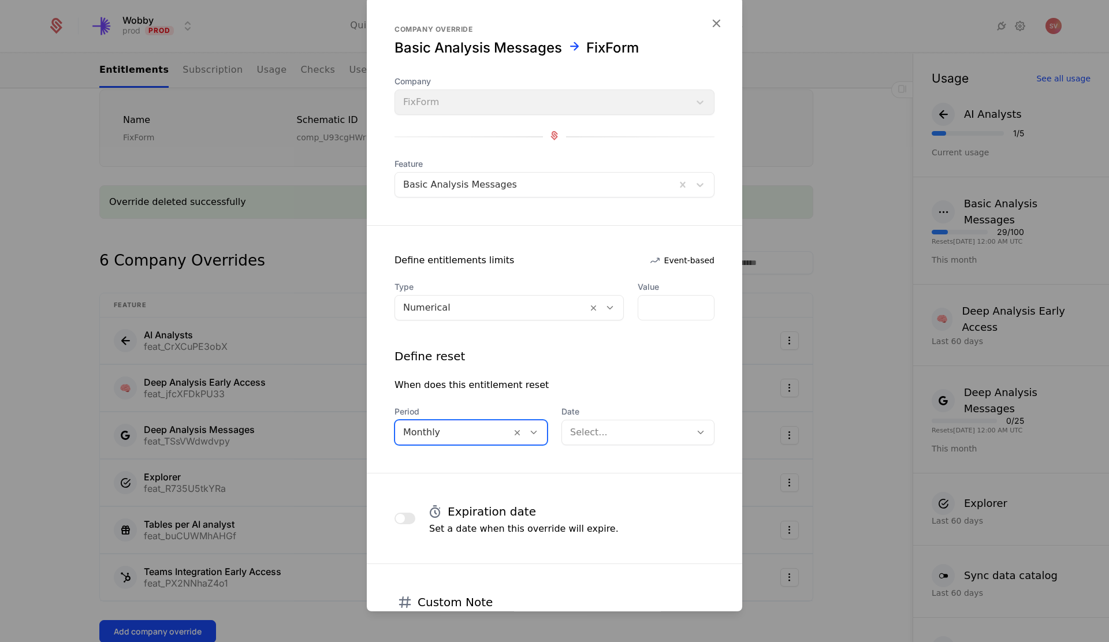
click at [621, 425] on div at bounding box center [626, 433] width 113 height 16
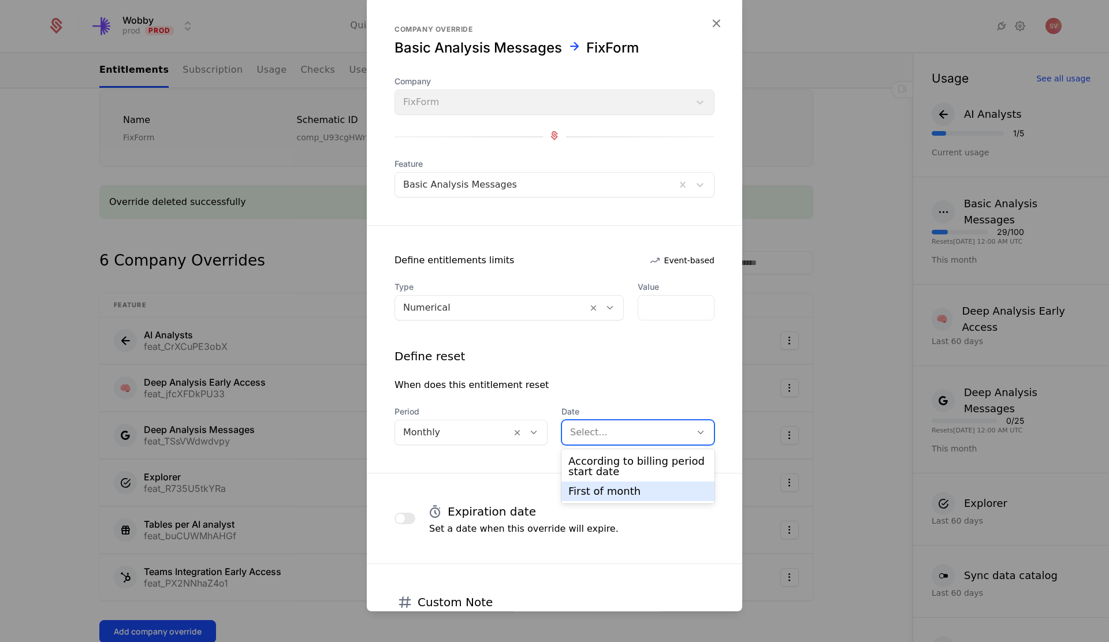
click at [614, 489] on div "First of month" at bounding box center [637, 491] width 139 height 10
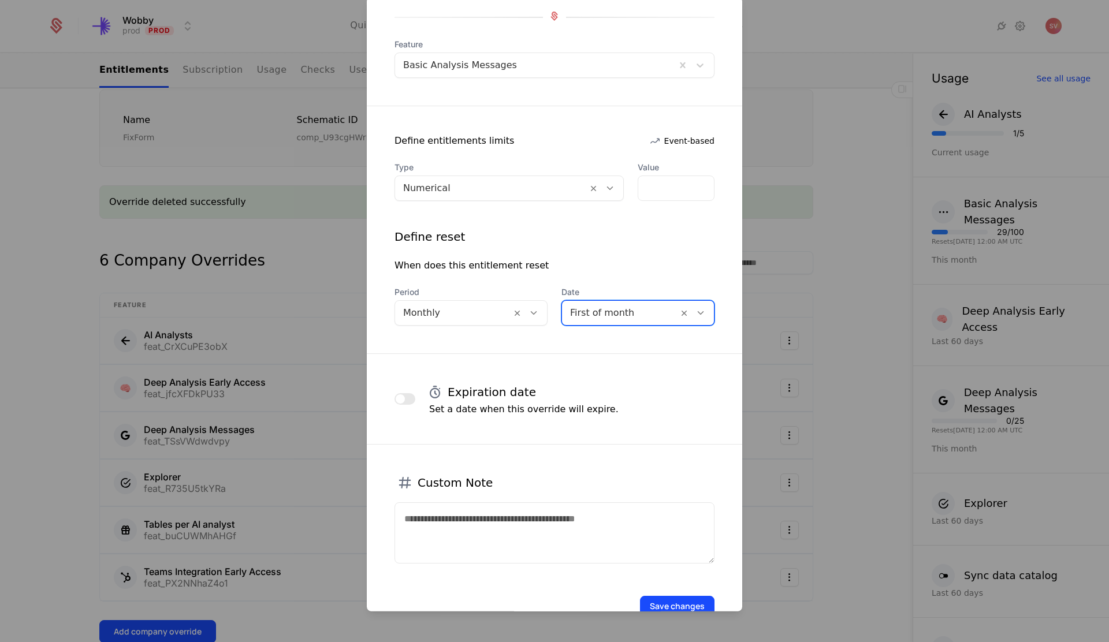
scroll to position [152, 0]
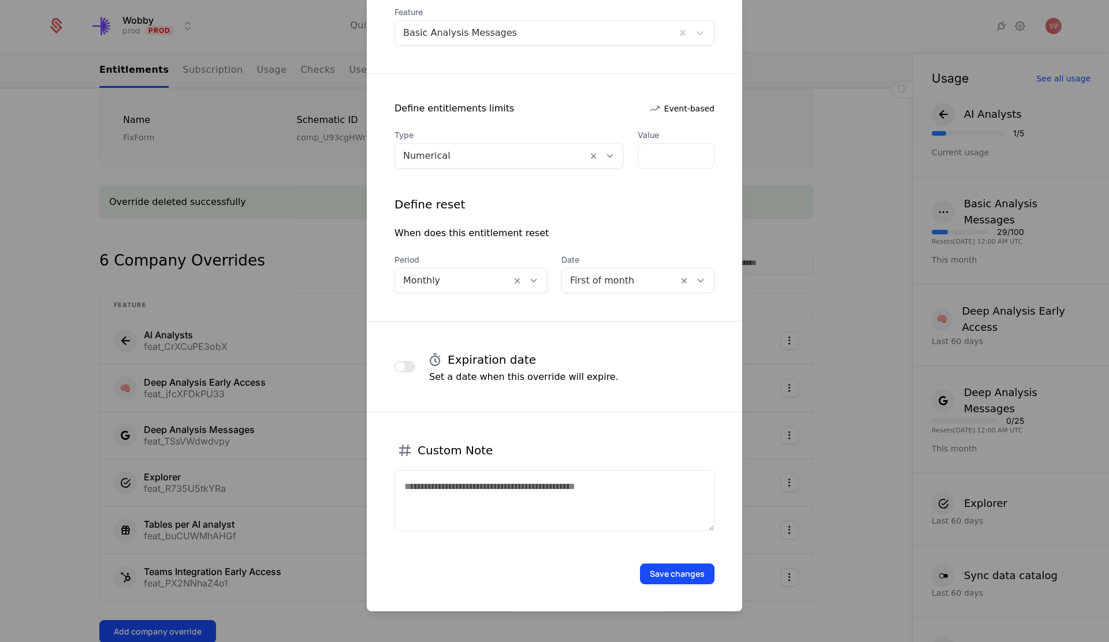
click at [671, 572] on button "Save changes" at bounding box center [677, 574] width 75 height 21
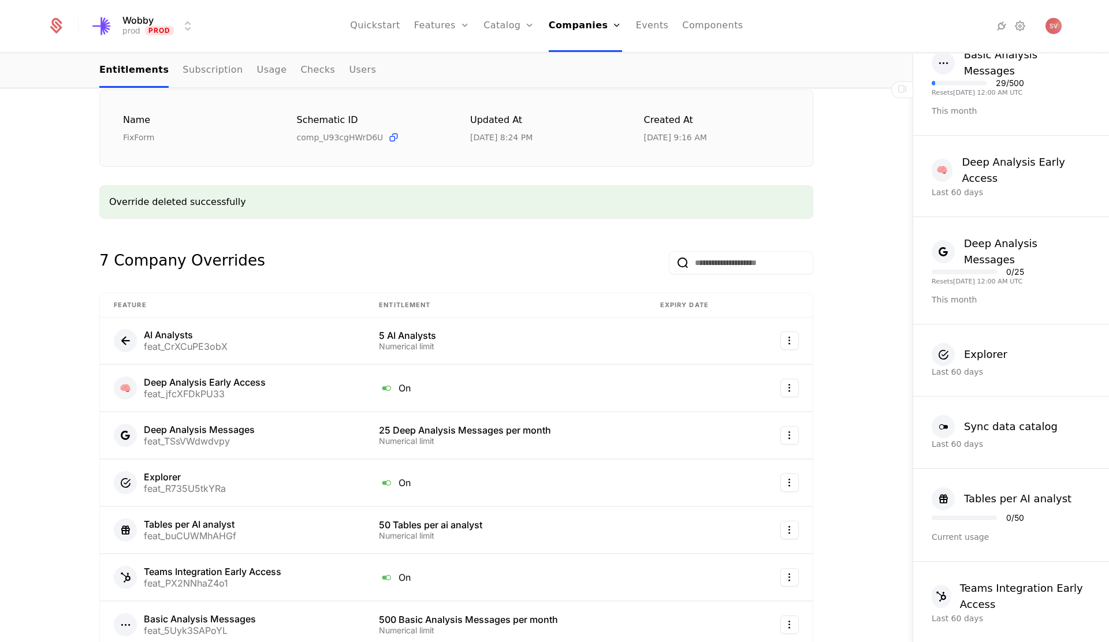
scroll to position [0, 0]
